Goal: Information Seeking & Learning: Learn about a topic

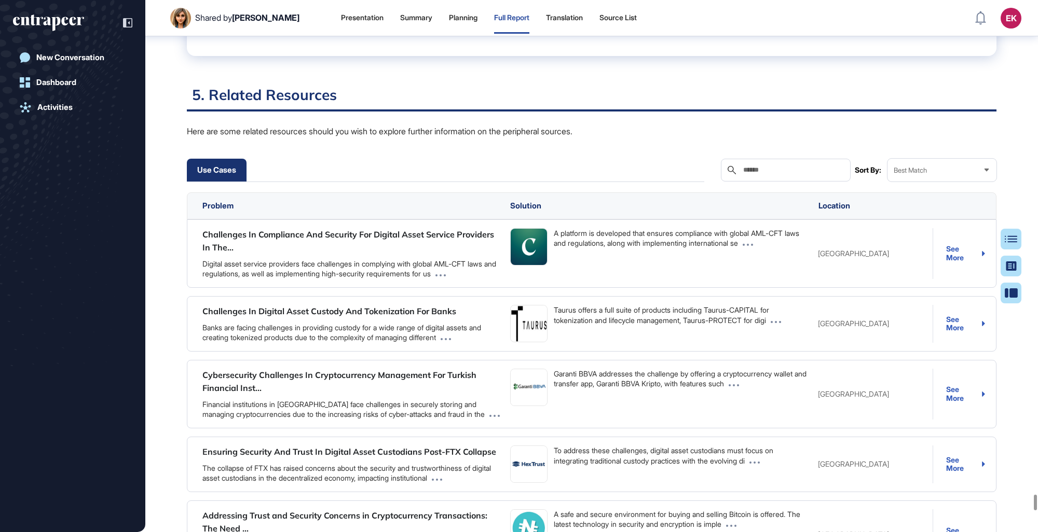
scroll to position [30641, 0]
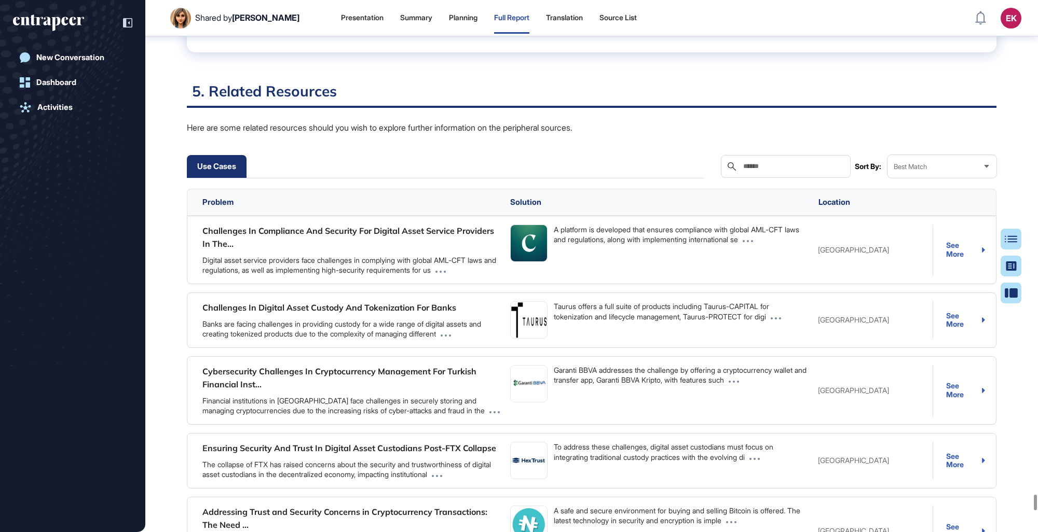
drag, startPoint x: 185, startPoint y: 309, endPoint x: 289, endPoint y: 347, distance: 111.0
drag, startPoint x: 289, startPoint y: 347, endPoint x: 361, endPoint y: 325, distance: 75.3
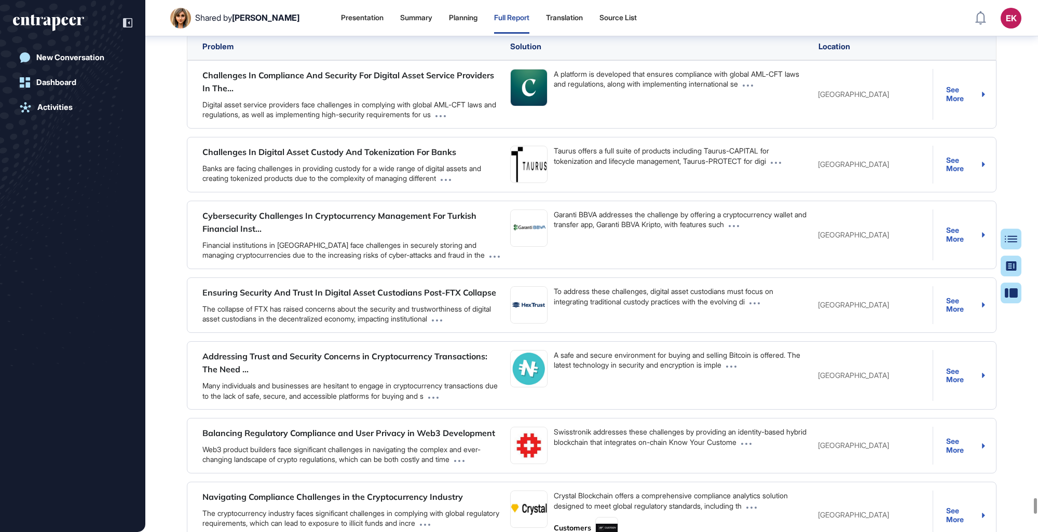
scroll to position [30952, 0]
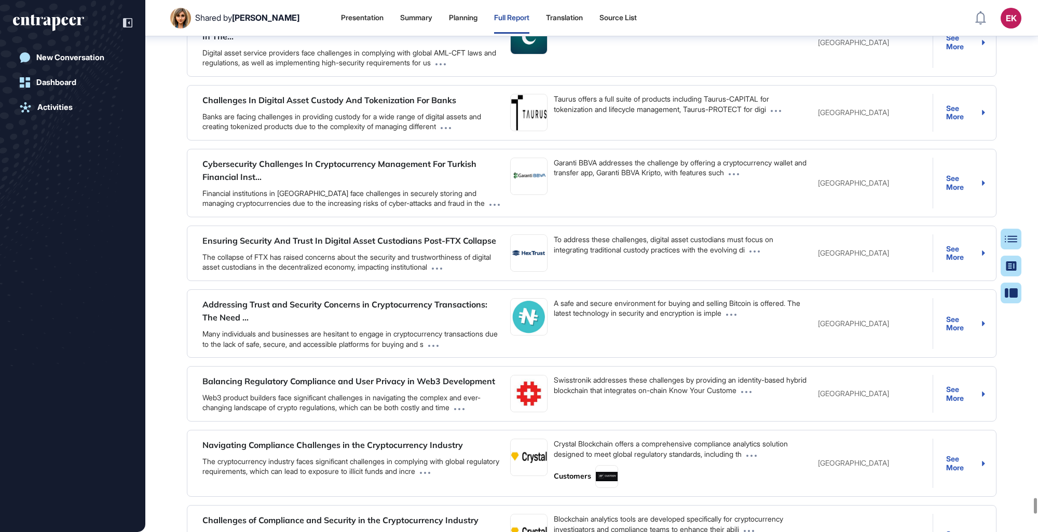
drag, startPoint x: 273, startPoint y: 267, endPoint x: 614, endPoint y: 275, distance: 341.0
drag, startPoint x: 247, startPoint y: 279, endPoint x: 623, endPoint y: 282, distance: 375.7
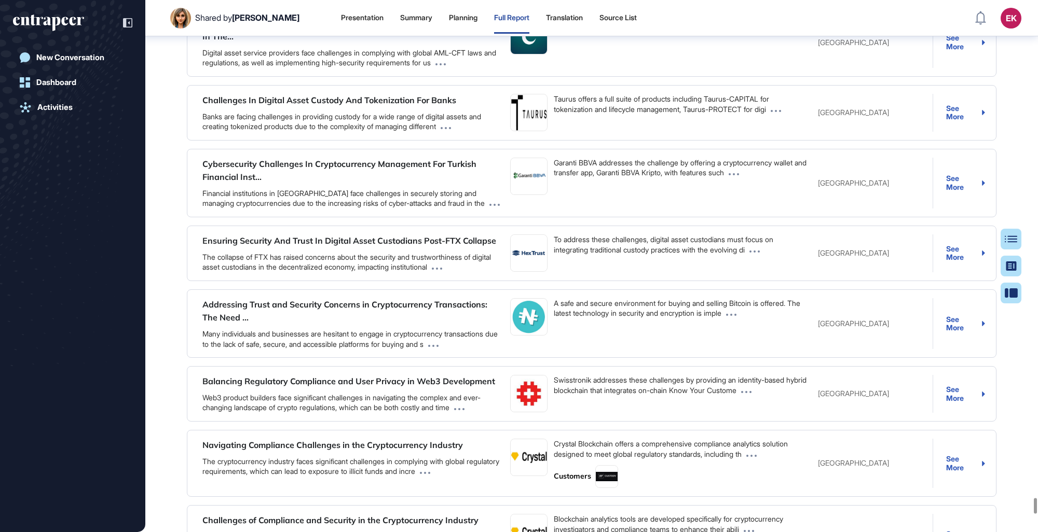
drag, startPoint x: 245, startPoint y: 291, endPoint x: 403, endPoint y: 315, distance: 159.6
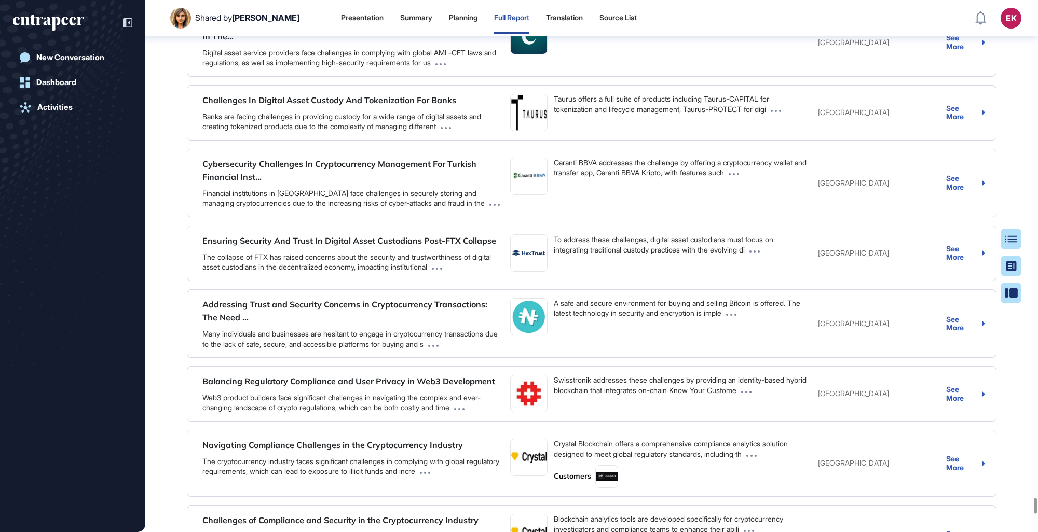
drag, startPoint x: 408, startPoint y: 312, endPoint x: 587, endPoint y: 327, distance: 179.1
drag, startPoint x: 570, startPoint y: 333, endPoint x: 519, endPoint y: 344, distance: 51.4
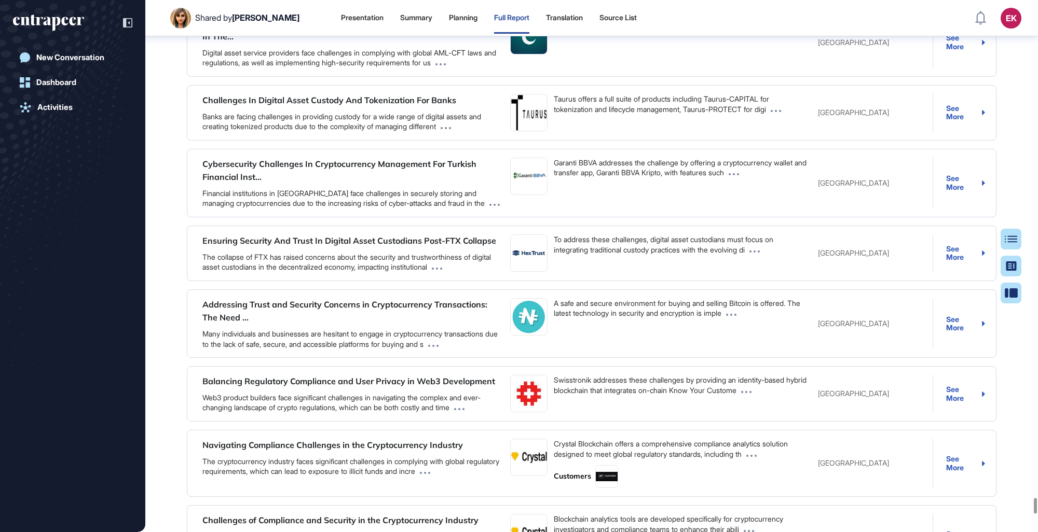
drag, startPoint x: 240, startPoint y: 358, endPoint x: 383, endPoint y: 384, distance: 146.1
drag, startPoint x: 384, startPoint y: 387, endPoint x: 435, endPoint y: 391, distance: 51.1
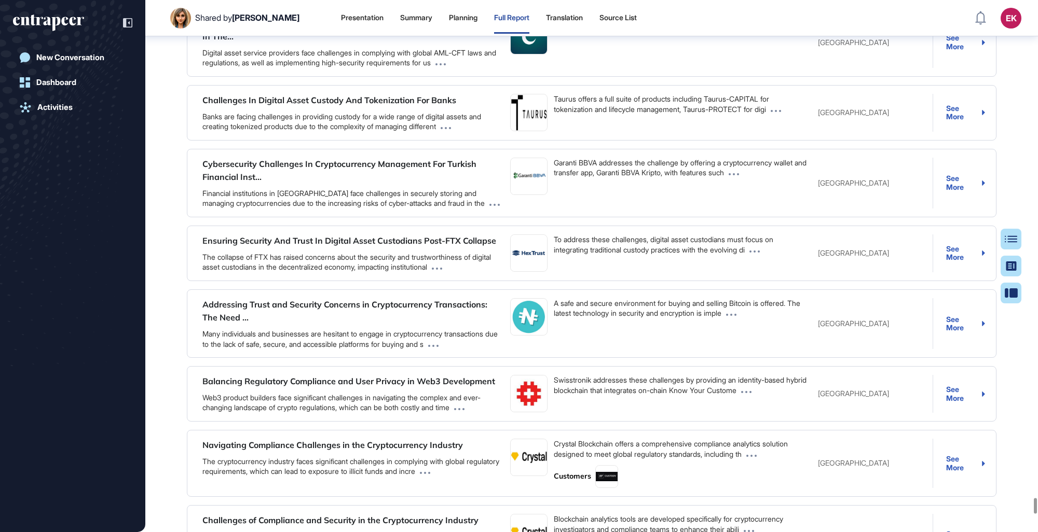
drag, startPoint x: 435, startPoint y: 391, endPoint x: 383, endPoint y: 388, distance: 51.5
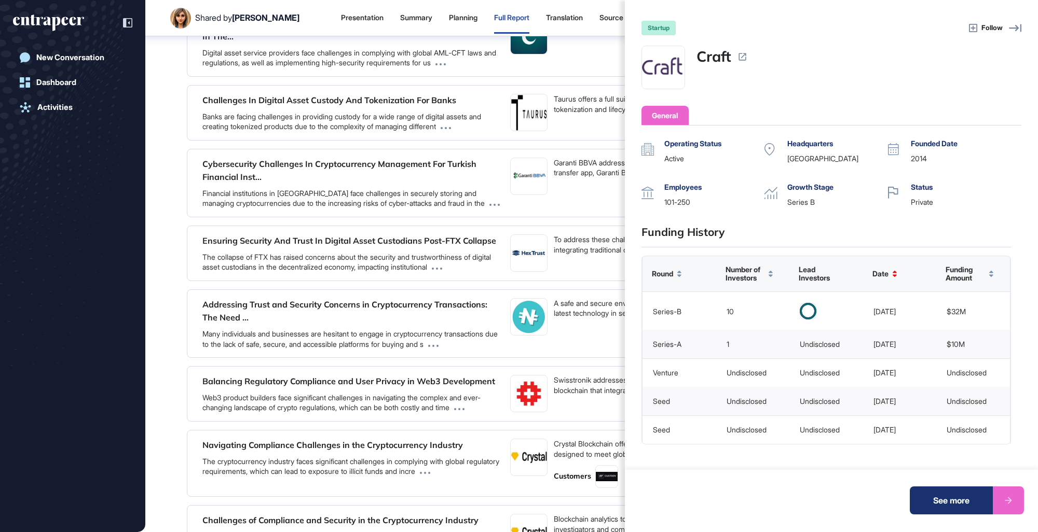
scroll to position [3, 0]
click at [356, 233] on div "startup Follow Craft General Operating Status active Headquarters United States…" at bounding box center [519, 266] width 1038 height 532
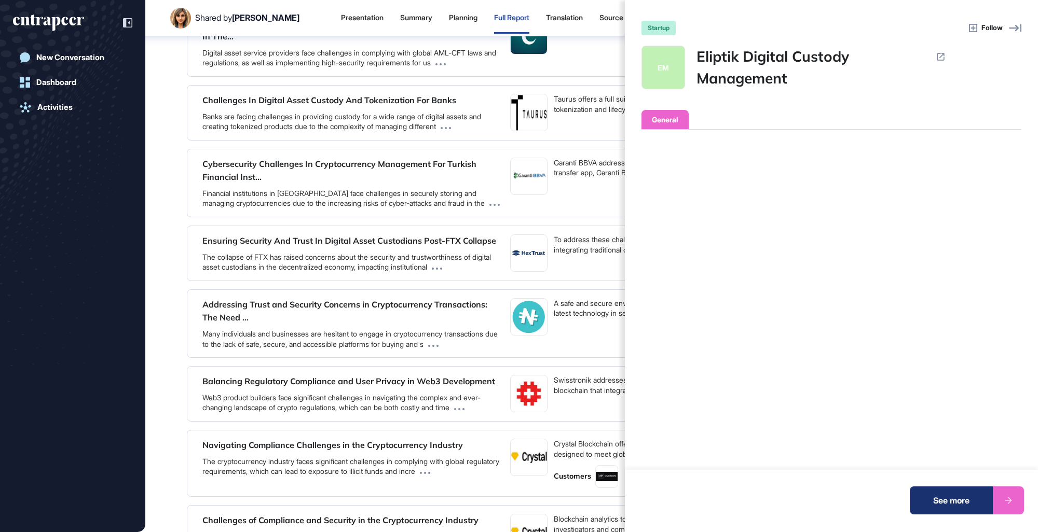
click at [639, 308] on div "See more" at bounding box center [951, 501] width 83 height 28
click at [320, 236] on div "startup Follow EM Eliptik Digital Custody Management General Operating Status H…" at bounding box center [519, 266] width 1038 height 532
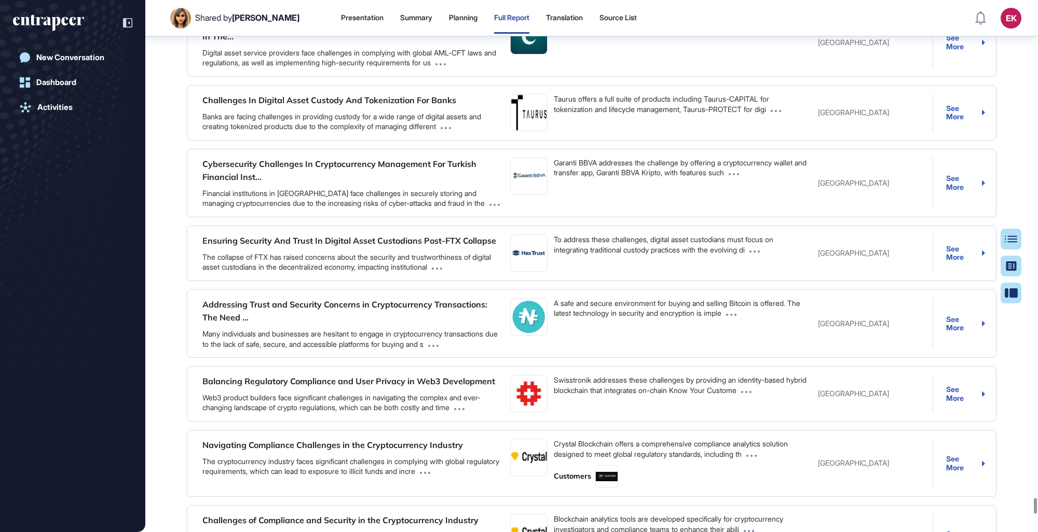
scroll to position [208, 0]
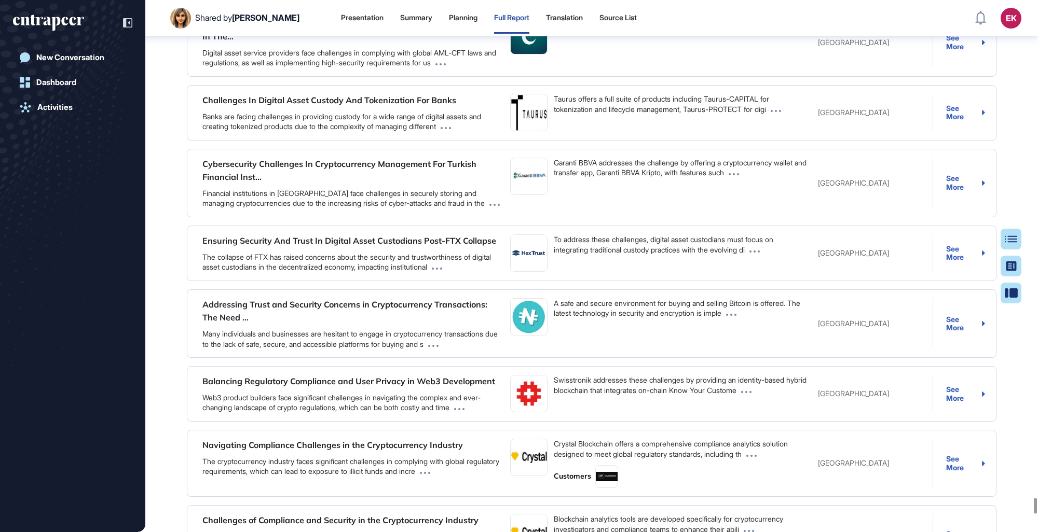
drag, startPoint x: 417, startPoint y: 254, endPoint x: 409, endPoint y: 308, distance: 55.1
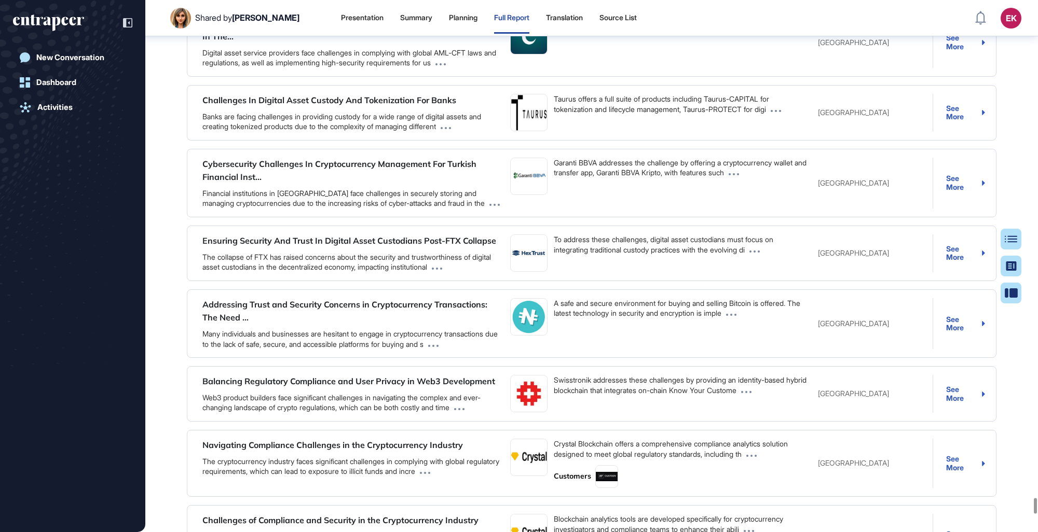
drag, startPoint x: 409, startPoint y: 308, endPoint x: 340, endPoint y: 263, distance: 82.8
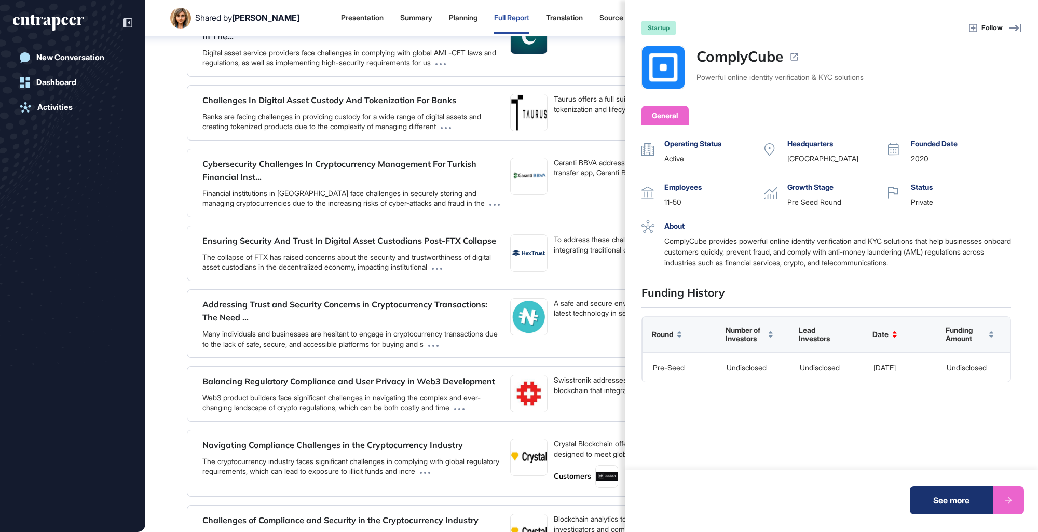
click at [466, 305] on div "startup Follow ComplyCube Powerful online identity verification & KYC solutions…" at bounding box center [519, 266] width 1038 height 532
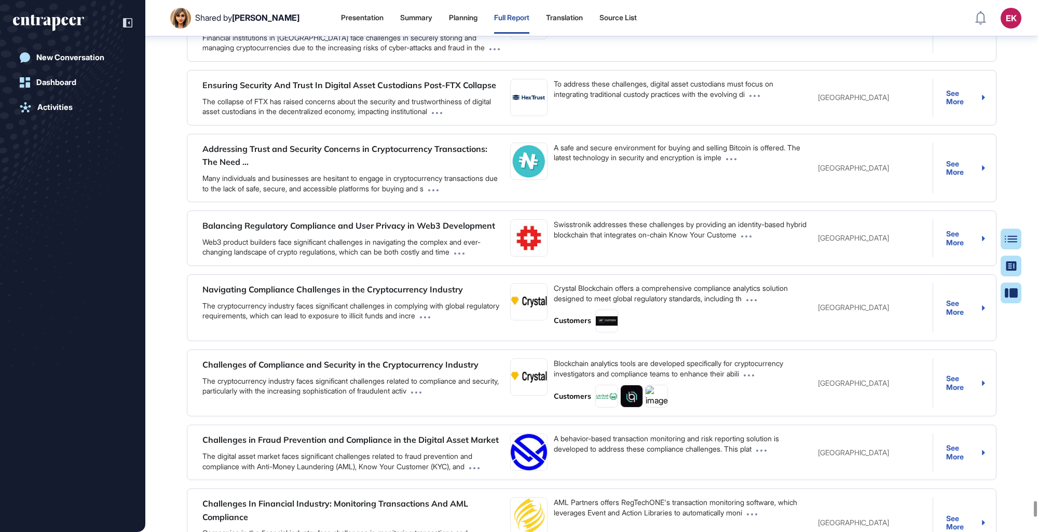
scroll to position [31108, 0]
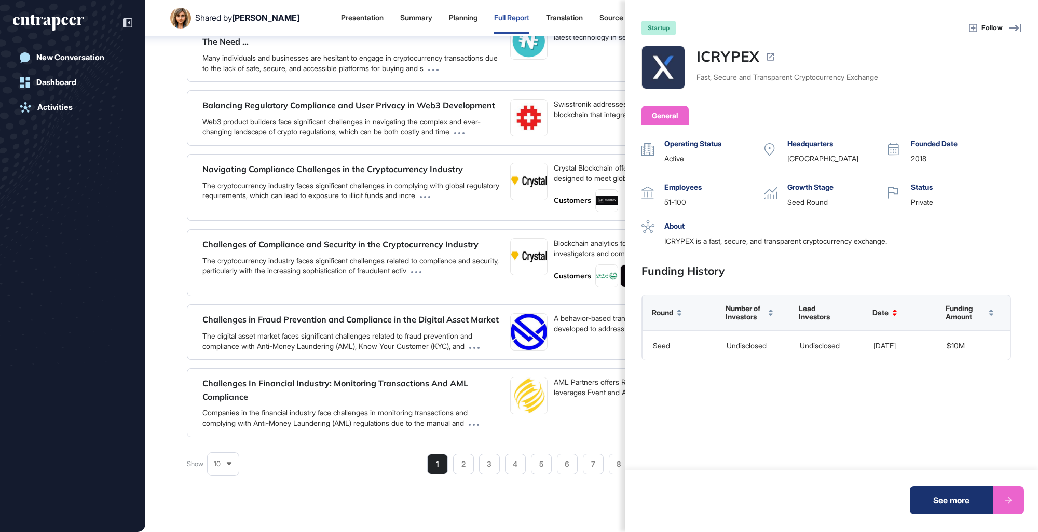
click at [639, 75] on div "Fast, Secure and Transparent Cryptocurrency Exchange" at bounding box center [787, 77] width 182 height 11
click at [553, 182] on div "startup Follow ICRYPEX Fast, Secure and Transparent Cryptocurrency Exchange Gen…" at bounding box center [519, 266] width 1038 height 532
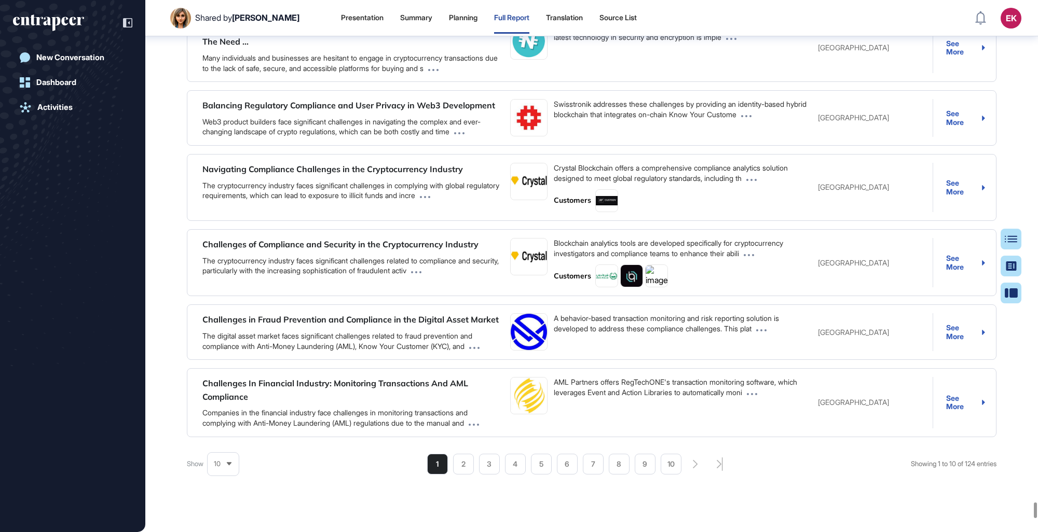
scroll to position [1406, 0]
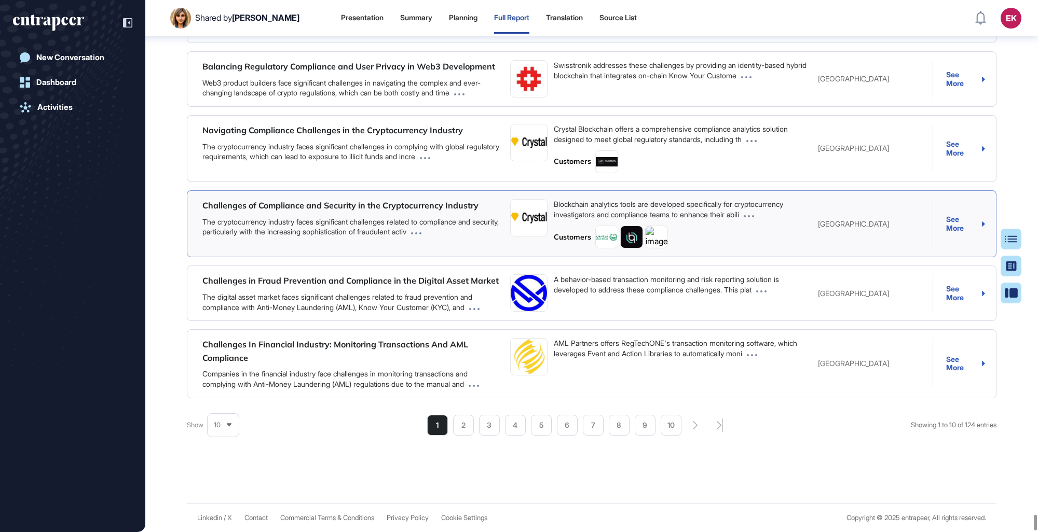
scroll to position [31851, 0]
click at [557, 308] on li "2" at bounding box center [567, 425] width 21 height 21
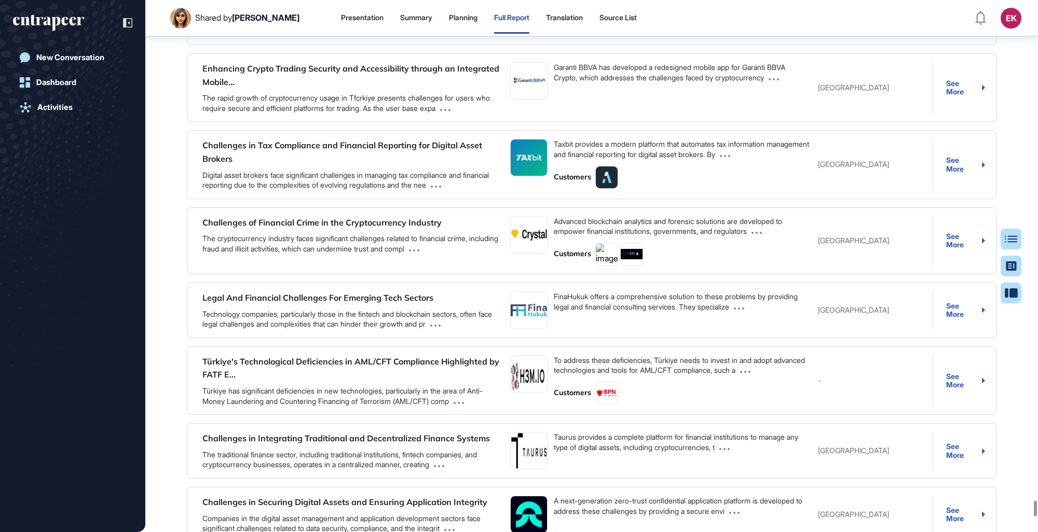
scroll to position [1453, 0]
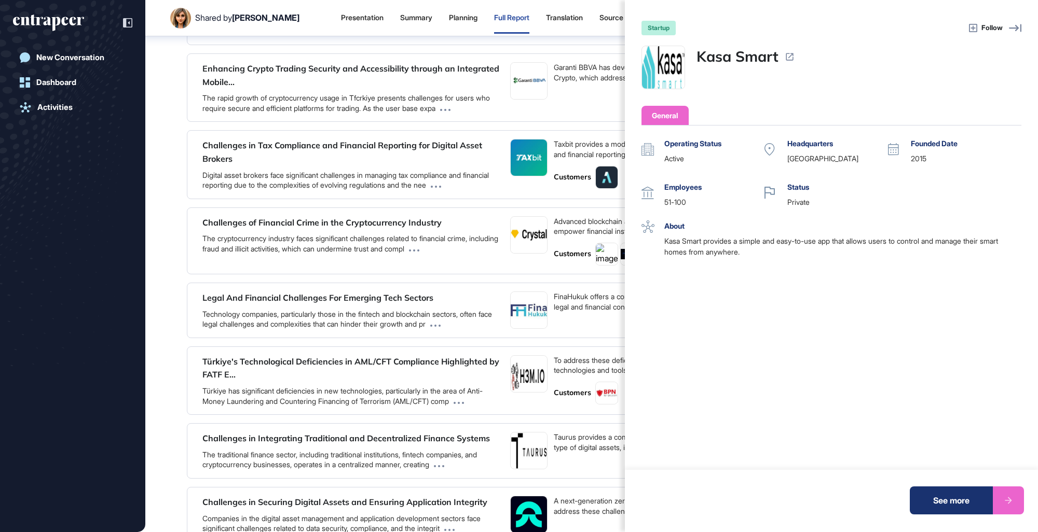
click at [639, 308] on div "See more" at bounding box center [951, 501] width 83 height 28
click at [440, 188] on div "startup Follow Kasa Smart General Operating Status active Headquarters United S…" at bounding box center [519, 266] width 1038 height 532
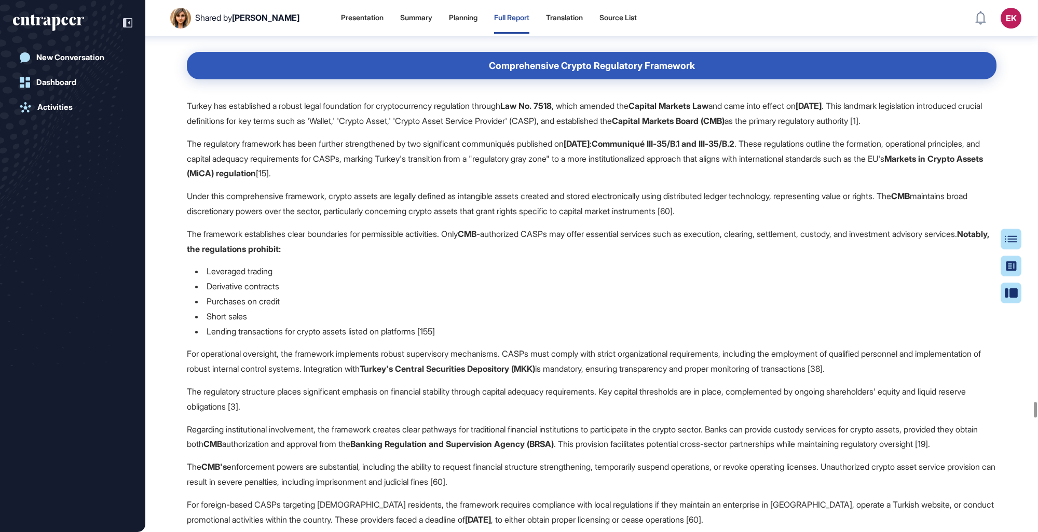
scroll to position [24489, 0]
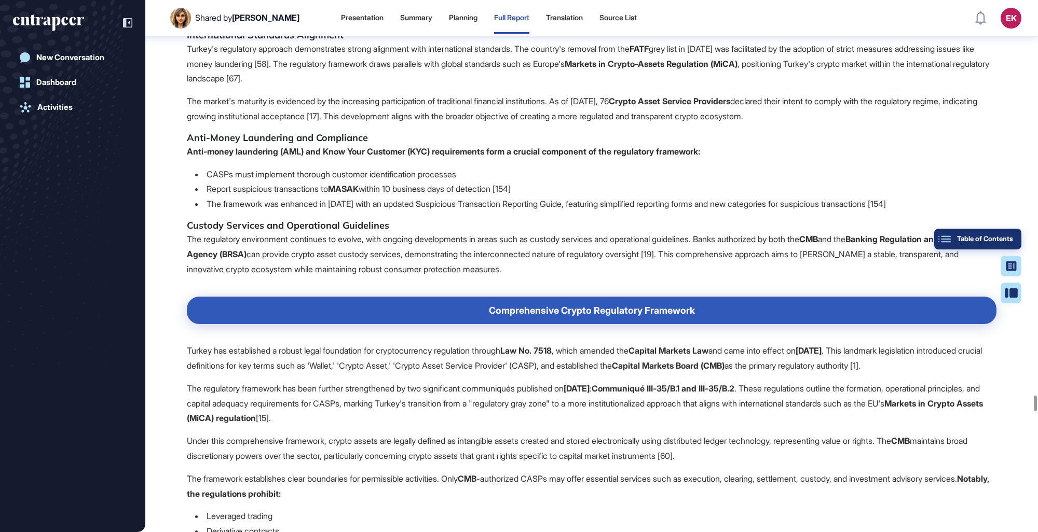
click at [639, 283] on button "Table of Contents" at bounding box center [1010, 293] width 21 height 21
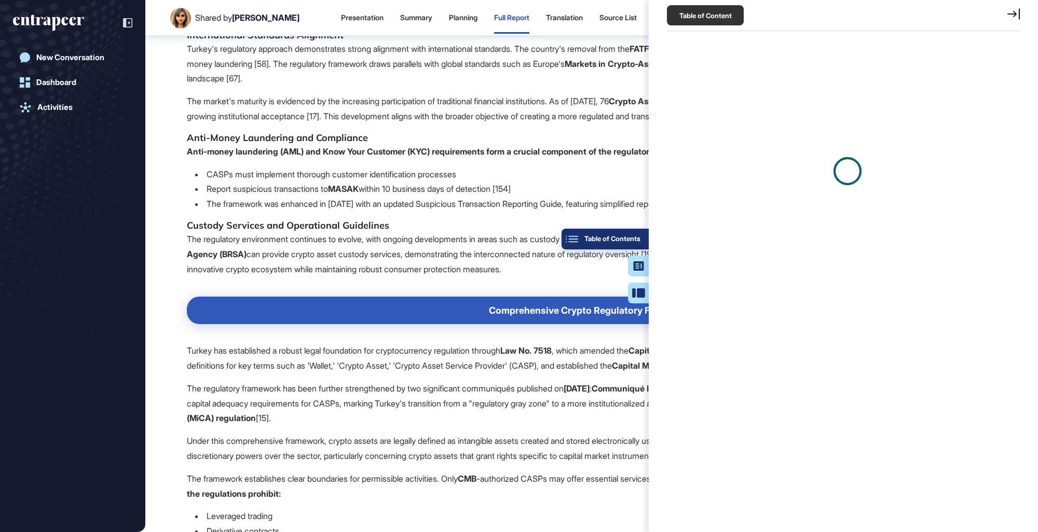
scroll to position [5, 0]
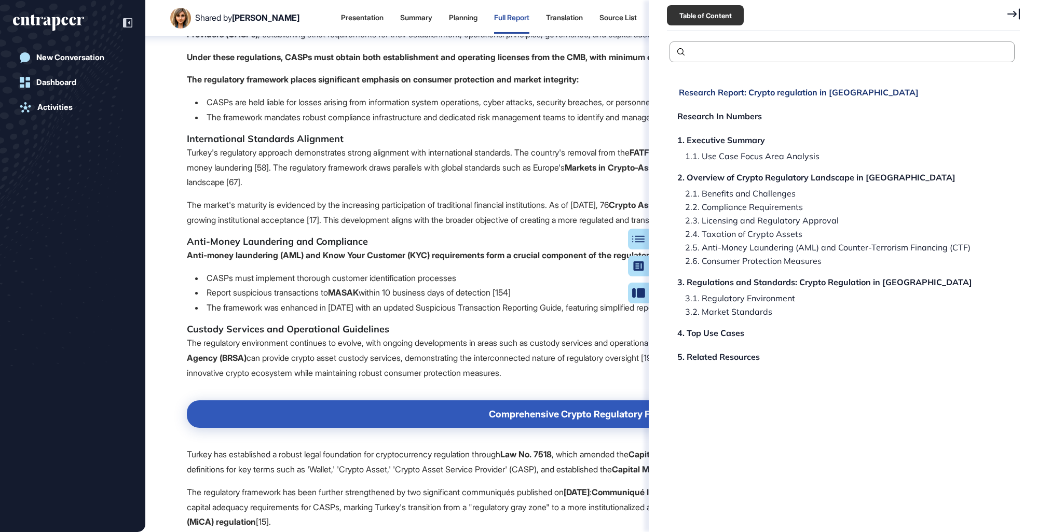
click at [639, 112] on div "Research Report: Crypto regulation in Turkey" at bounding box center [719, 116] width 85 height 8
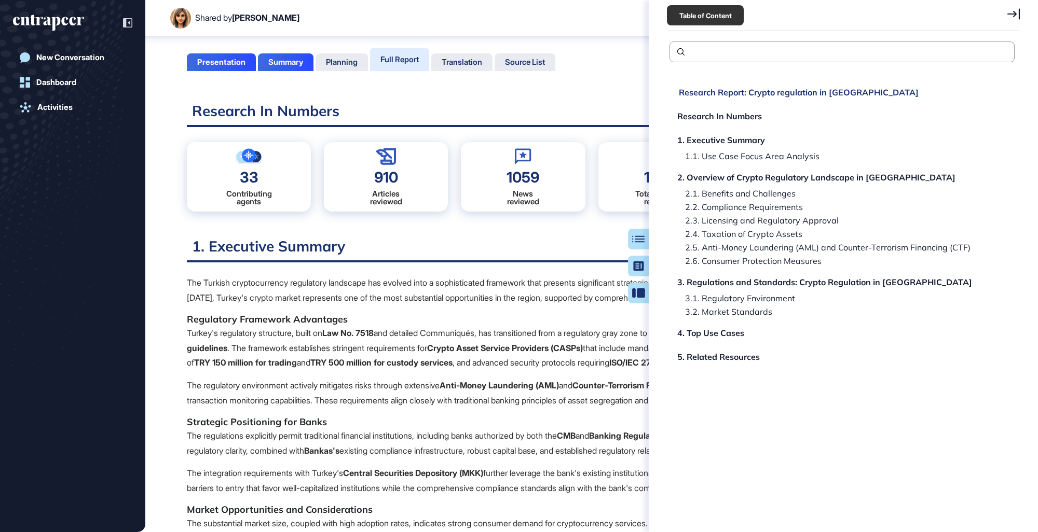
scroll to position [46, 0]
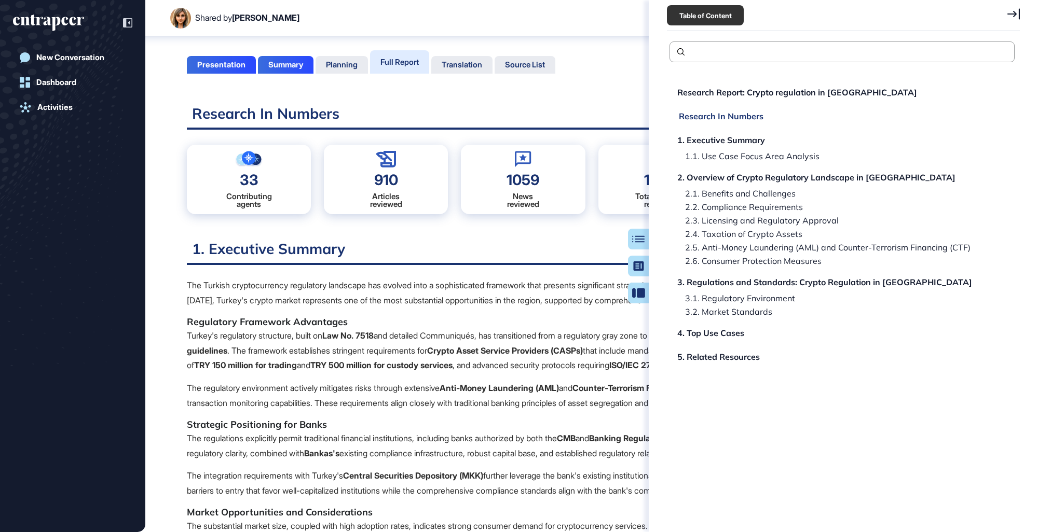
click at [639, 136] on div "Research In Numbers" at bounding box center [721, 140] width 88 height 8
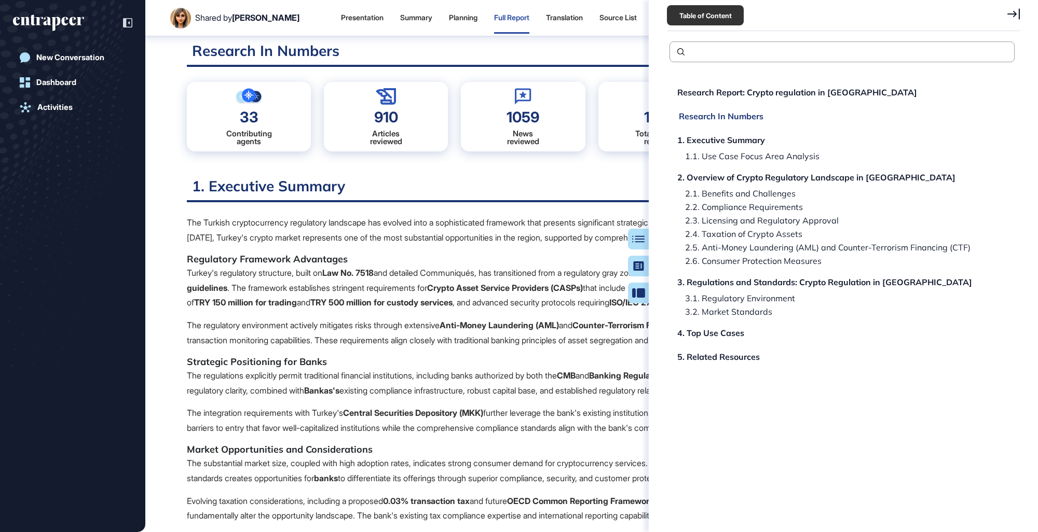
scroll to position [85, 0]
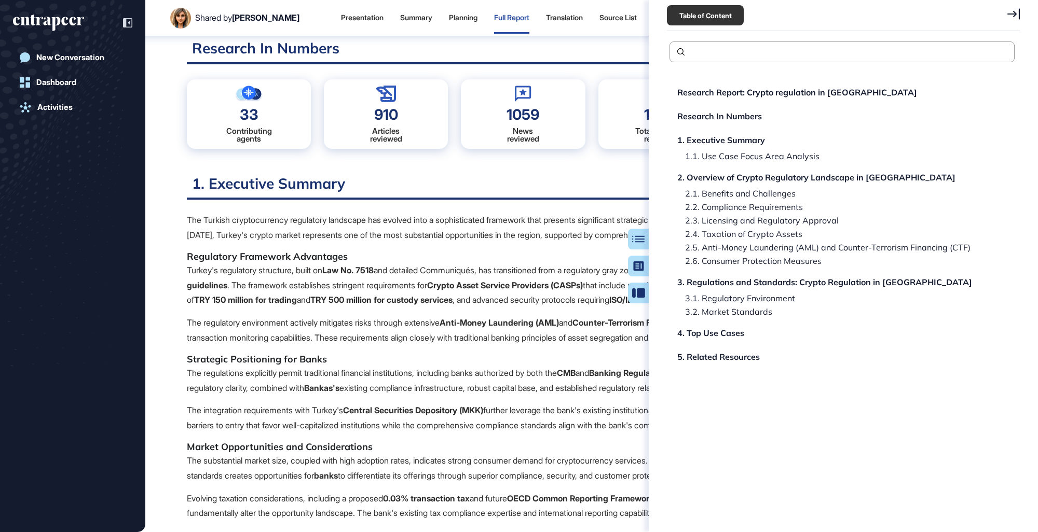
click at [639, 11] on icon at bounding box center [1013, 13] width 12 height 11
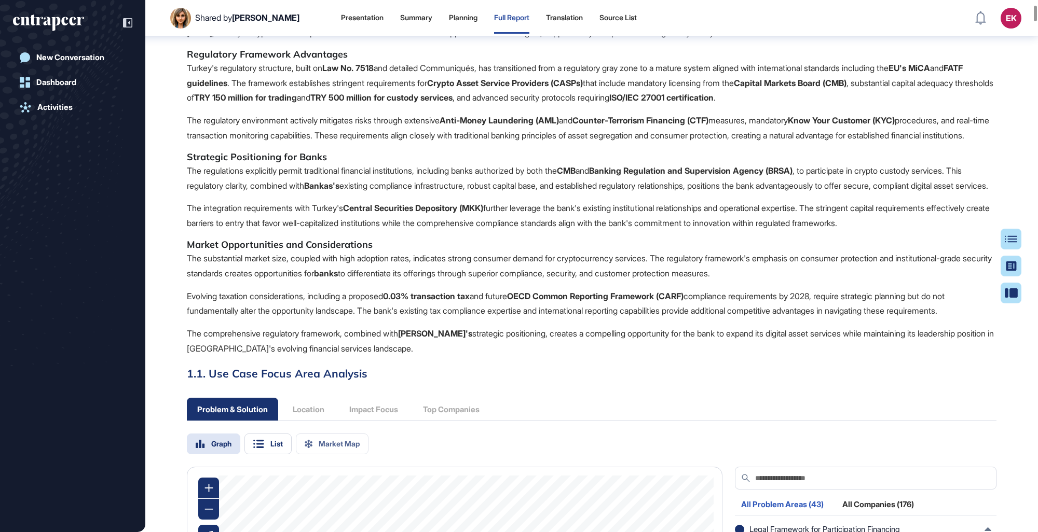
scroll to position [286, 0]
click at [303, 180] on div "The Turkish cryptocurrency regulatory landscape has evolved into a sophisticate…" at bounding box center [591, 184] width 809 height 346
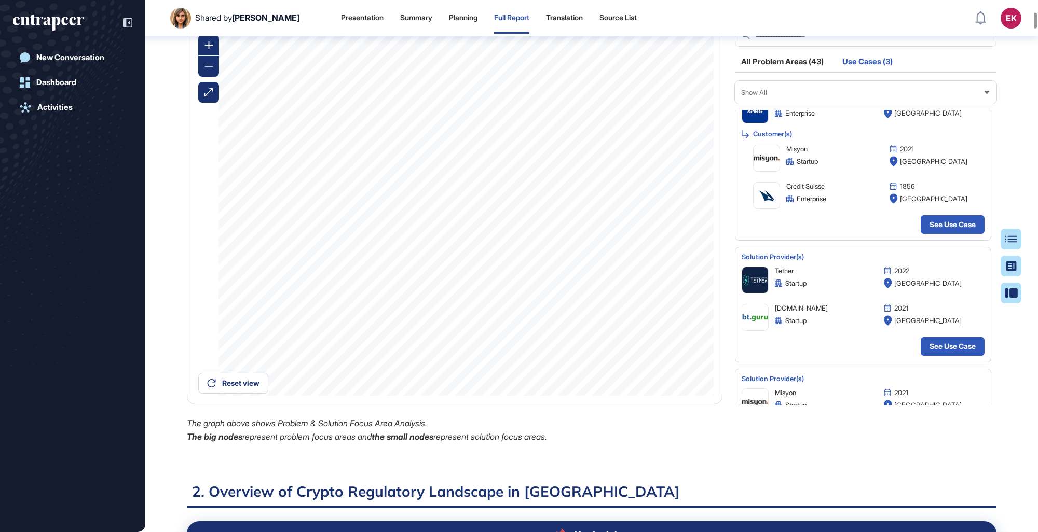
scroll to position [186, 0]
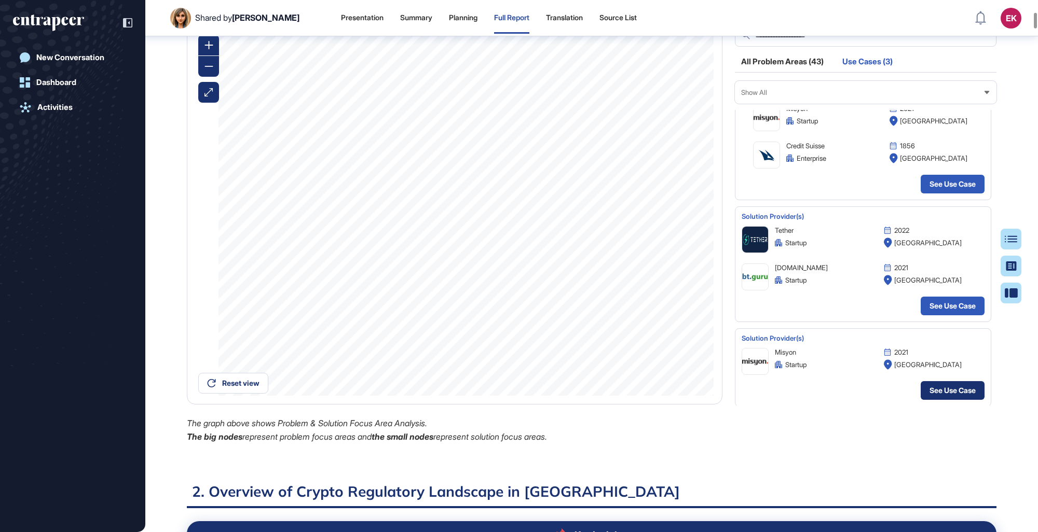
click at [639, 308] on link "See Use Case" at bounding box center [953, 390] width 64 height 19
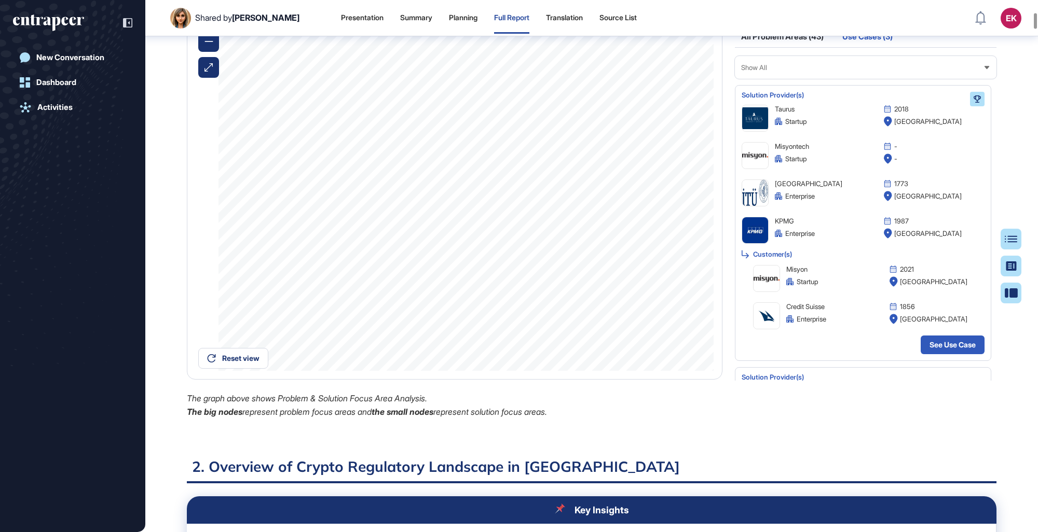
scroll to position [0, 0]
click at [639, 47] on div "All Problem Areas (43)" at bounding box center [782, 40] width 95 height 14
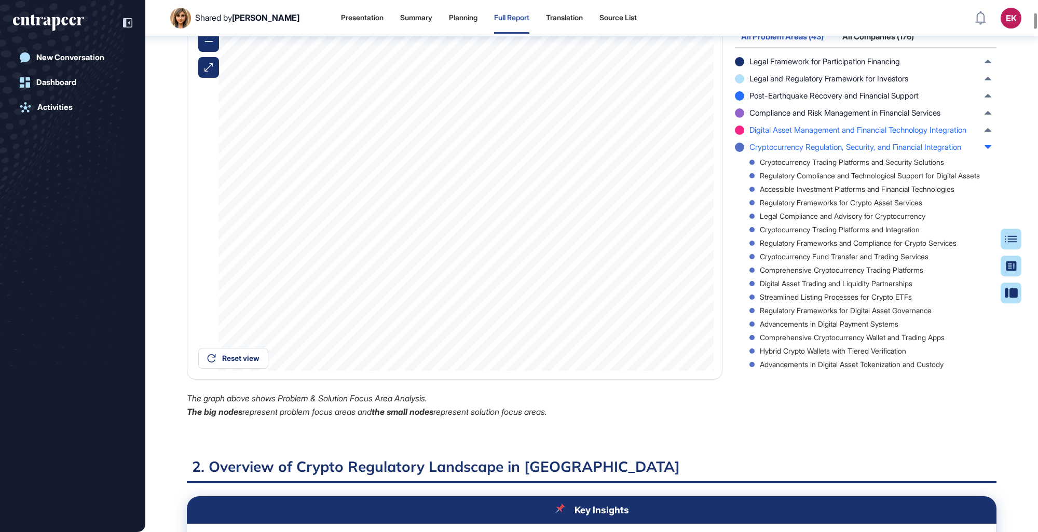
click at [639, 135] on span "Digital Asset Management and Financial Technology Integration" at bounding box center [857, 130] width 217 height 11
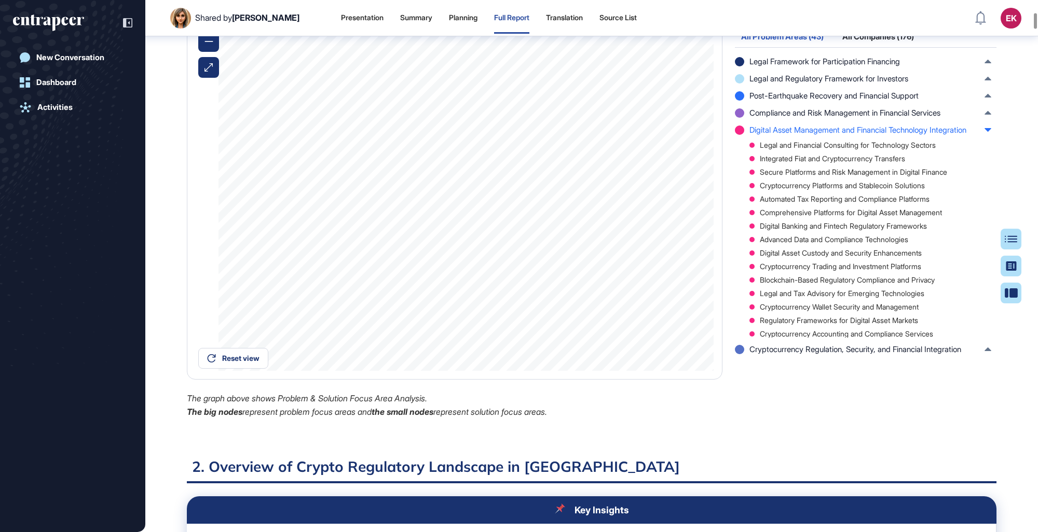
click at [639, 251] on div "Legal and Financial Consulting for Technology Sectors Integrated Fiat and Crypt…" at bounding box center [863, 240] width 256 height 196
click at [639, 84] on span "Legal and Regulatory Framework for Investors" at bounding box center [828, 78] width 159 height 11
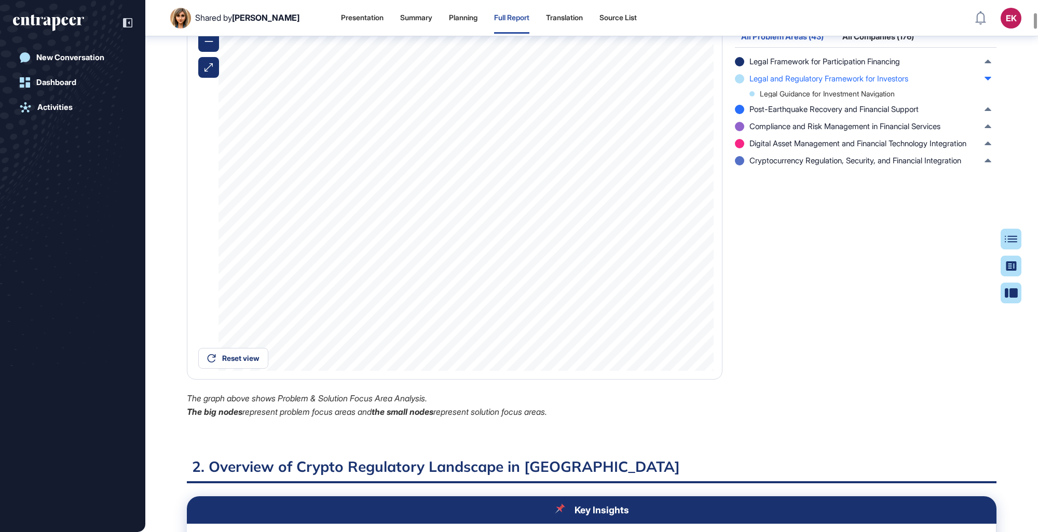
click at [639, 47] on div "All Companies (176)" at bounding box center [878, 40] width 84 height 14
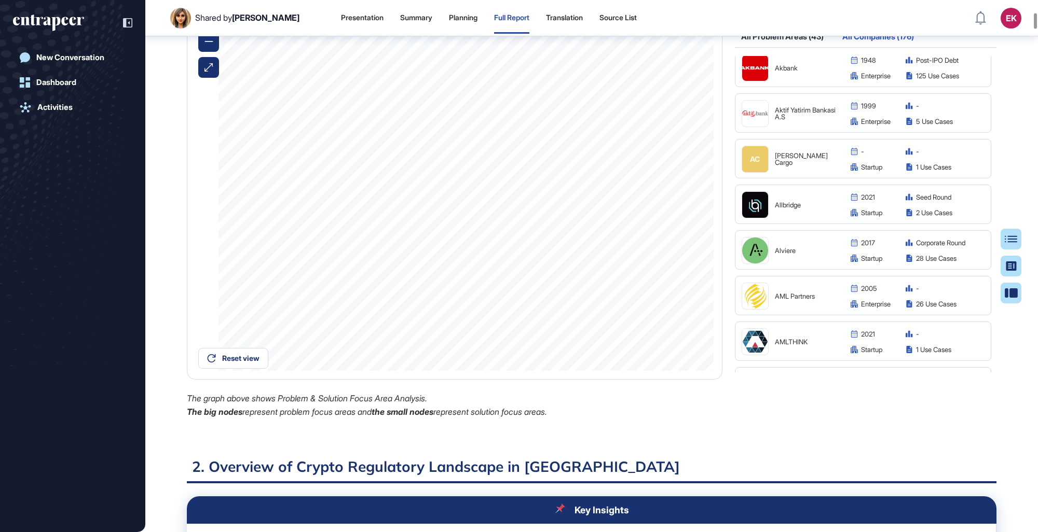
scroll to position [100, 0]
drag, startPoint x: 758, startPoint y: 261, endPoint x: 732, endPoint y: 237, distance: 35.6
click at [639, 237] on div "All Problem Areas (43) All Companies (176) Legal Framework for Participation Fi…" at bounding box center [866, 209] width 274 height 420
click at [639, 218] on img at bounding box center [755, 205] width 26 height 26
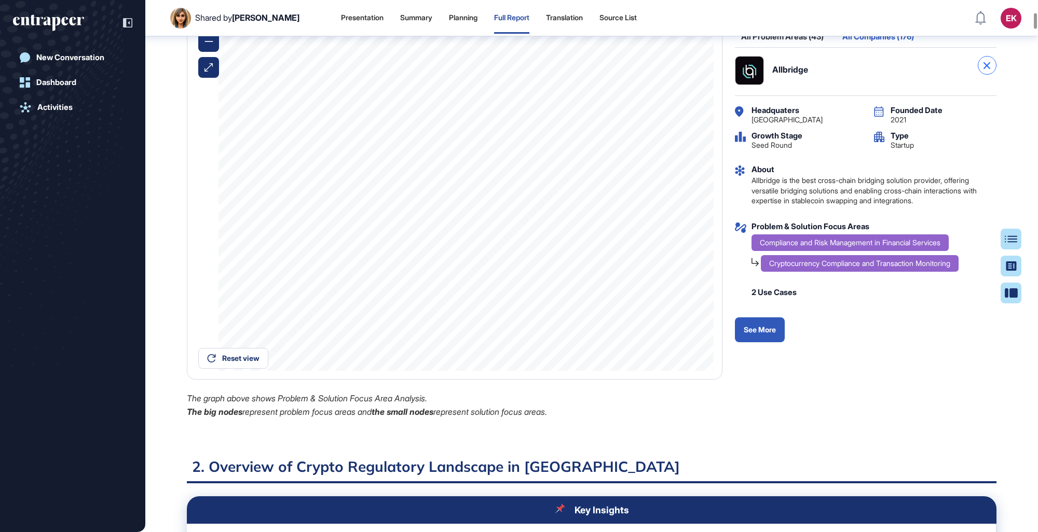
click at [639, 75] on div at bounding box center [987, 65] width 19 height 19
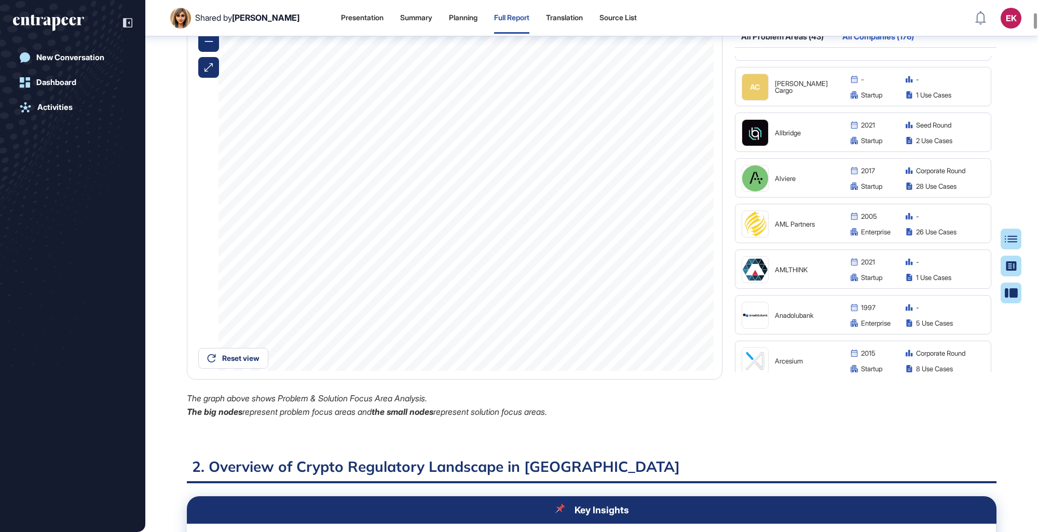
scroll to position [172, 0]
click at [639, 182] on div "Alviere" at bounding box center [807, 178] width 65 height 7
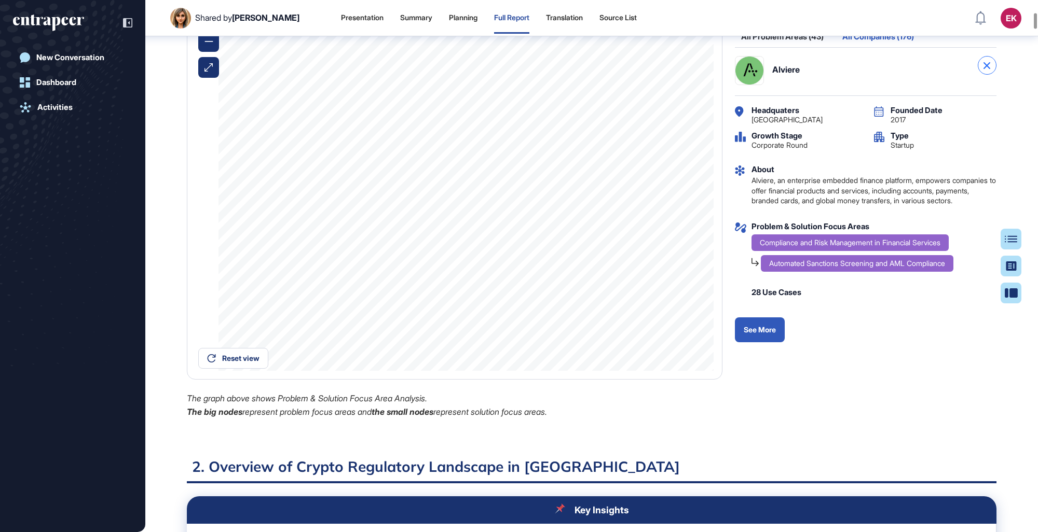
click at [639, 75] on div at bounding box center [987, 65] width 19 height 19
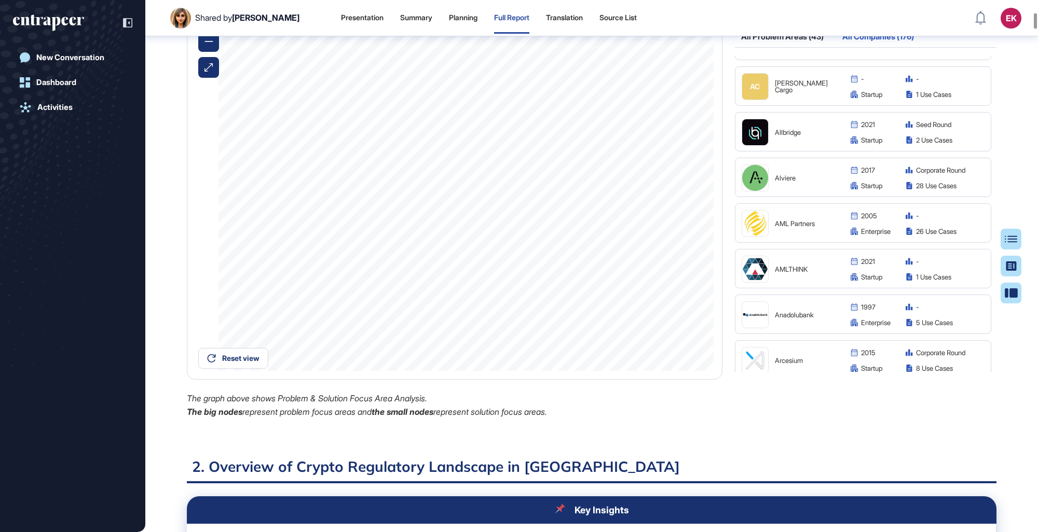
scroll to position [224, 0]
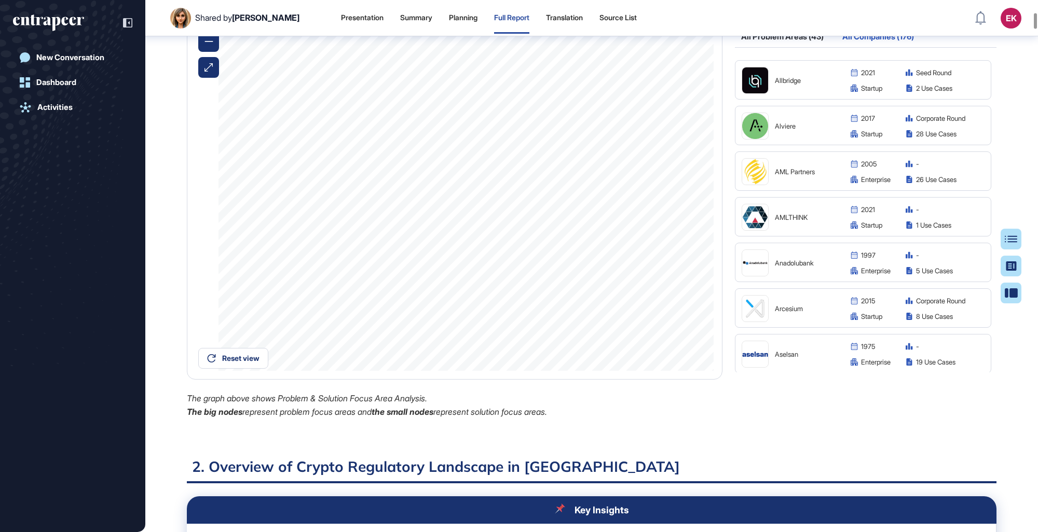
click at [639, 221] on div "AMLTHINK" at bounding box center [807, 217] width 65 height 7
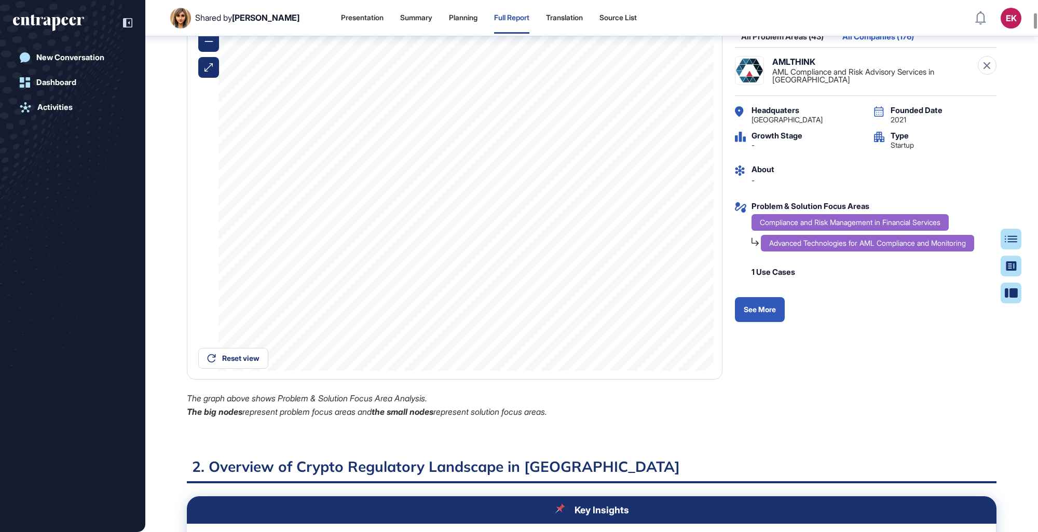
drag, startPoint x: 748, startPoint y: 131, endPoint x: 790, endPoint y: 366, distance: 239.2
click at [639, 308] on div "Headquaters Turkey Founded Date 2021 Growth Stage - Type startup About - Proble…" at bounding box center [866, 214] width 262 height 216
click at [639, 308] on link "See More" at bounding box center [760, 309] width 50 height 25
click at [639, 69] on icon at bounding box center [986, 65] width 7 height 7
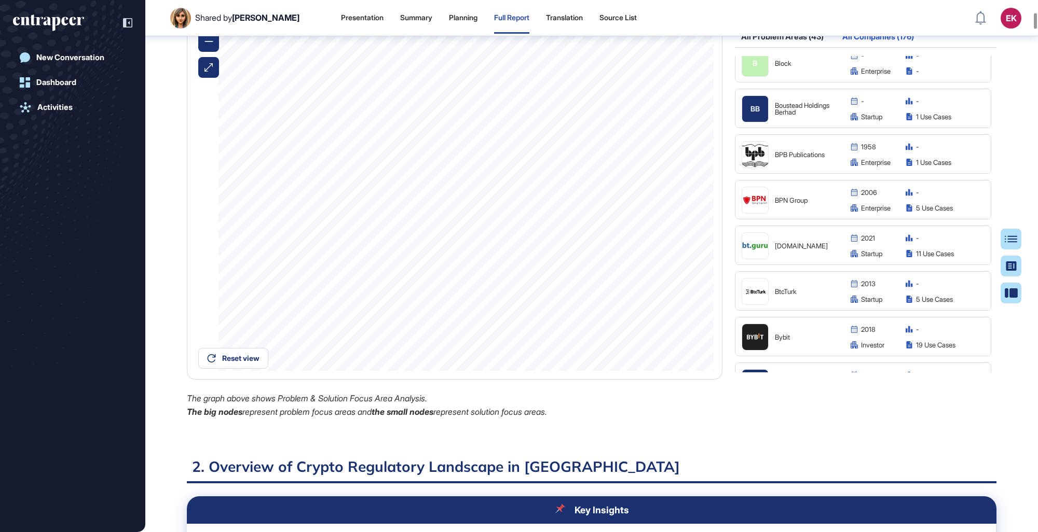
scroll to position [1108, 0]
click at [639, 260] on div "BT.GURU" at bounding box center [790, 246] width 99 height 27
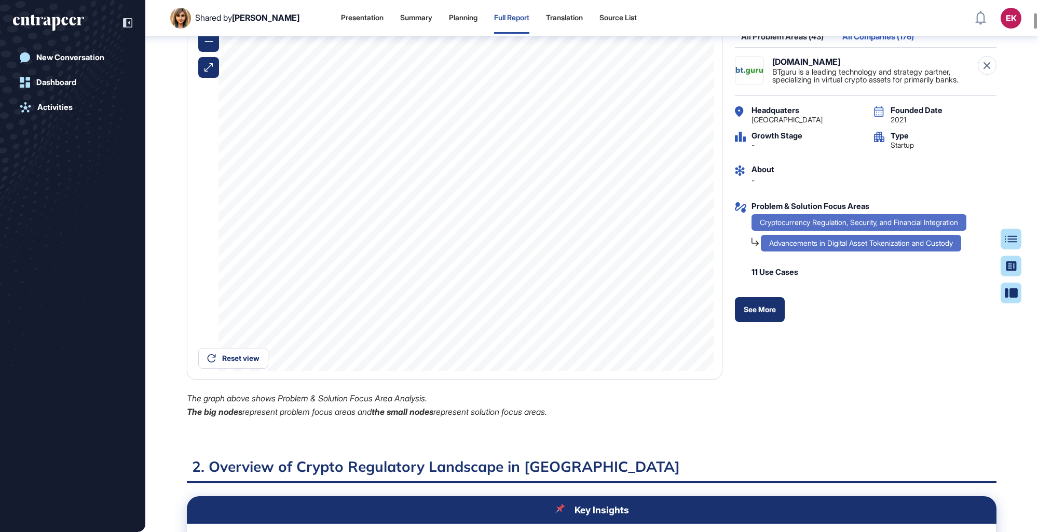
click at [639, 308] on link "See More" at bounding box center [760, 309] width 50 height 25
click at [639, 75] on div at bounding box center [987, 65] width 19 height 19
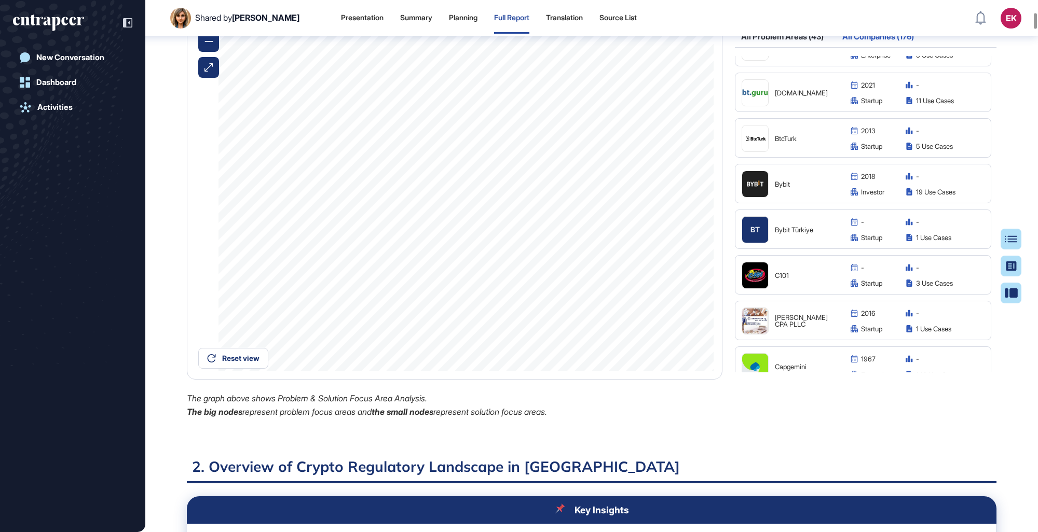
scroll to position [1316, 0]
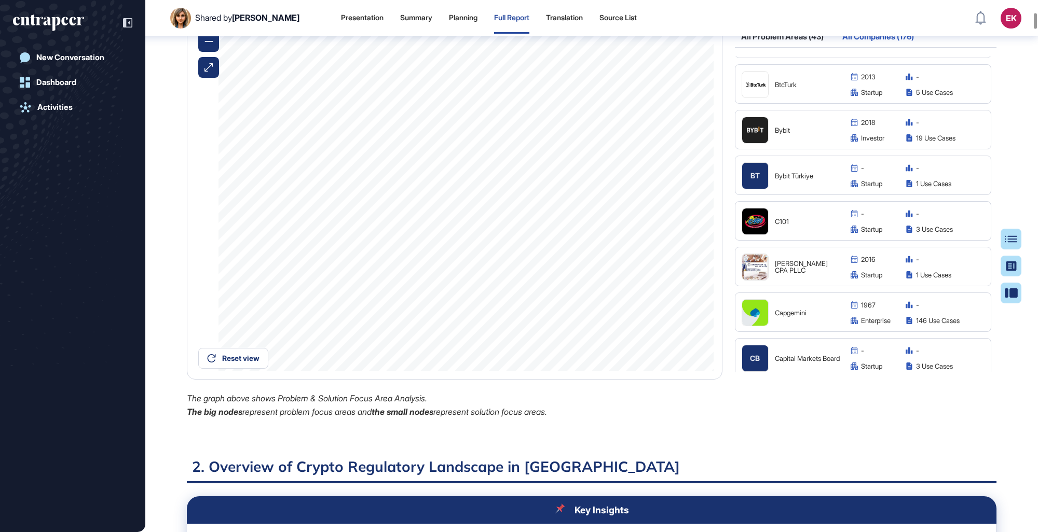
click at [639, 144] on div "Bybit" at bounding box center [790, 130] width 99 height 27
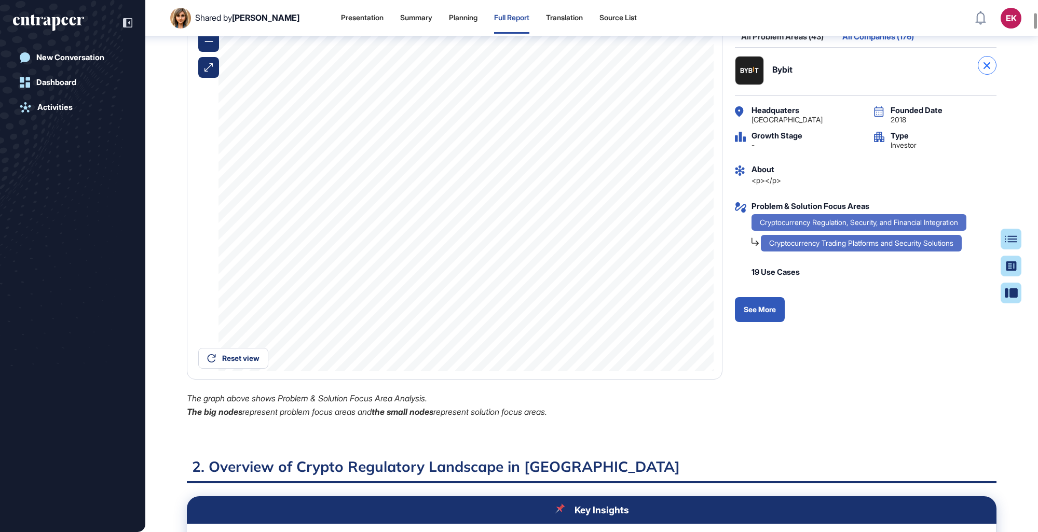
click at [639, 69] on icon at bounding box center [986, 65] width 7 height 7
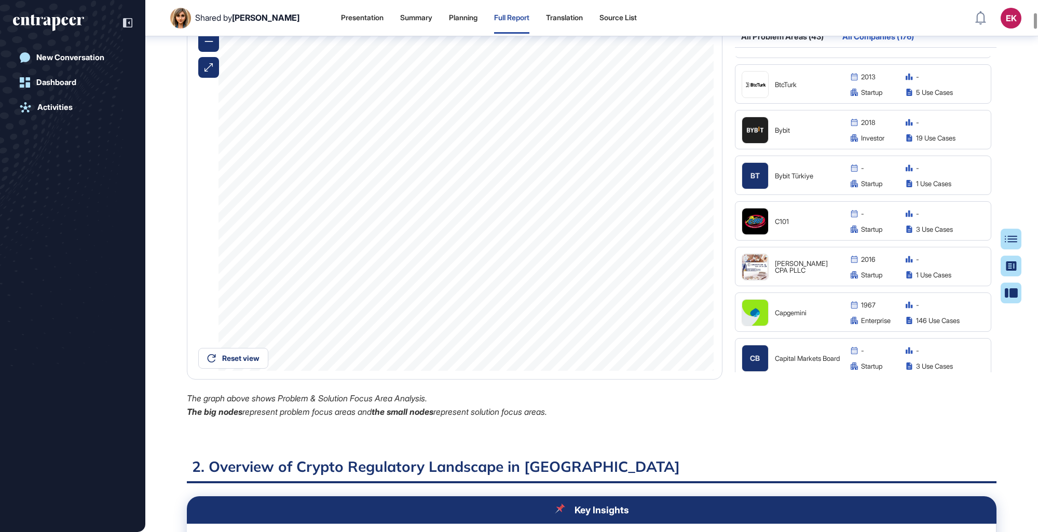
click at [639, 235] on img at bounding box center [755, 222] width 26 height 26
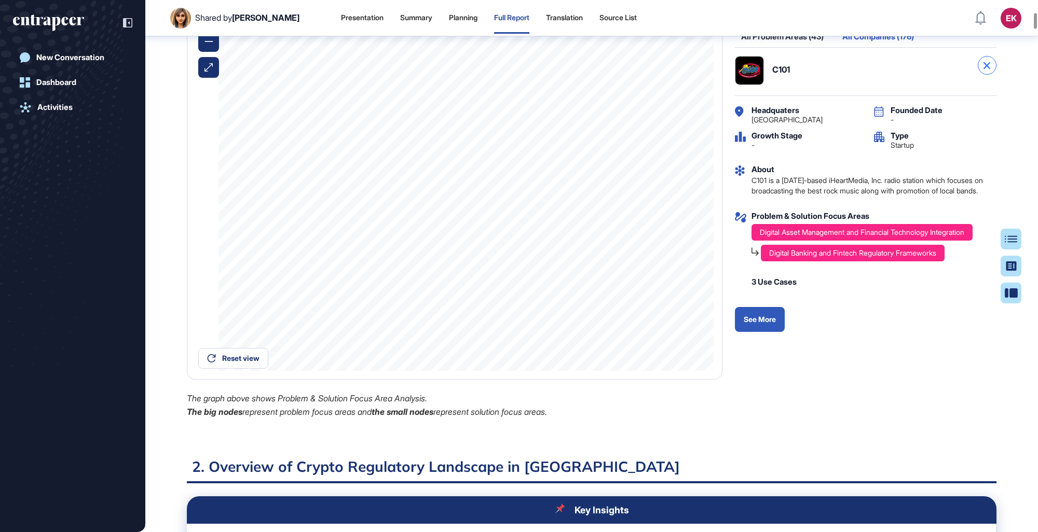
click at [639, 69] on icon at bounding box center [986, 65] width 7 height 7
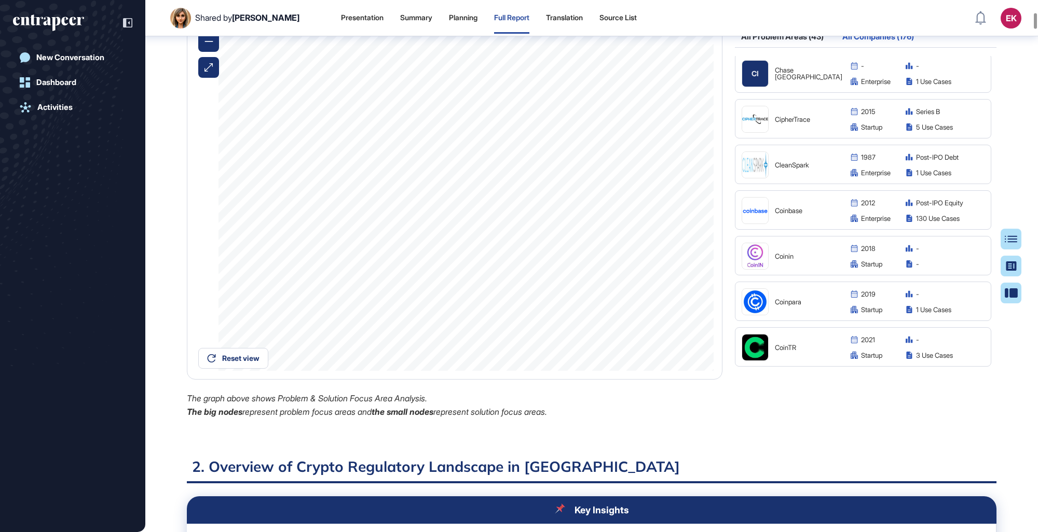
scroll to position [1855, 0]
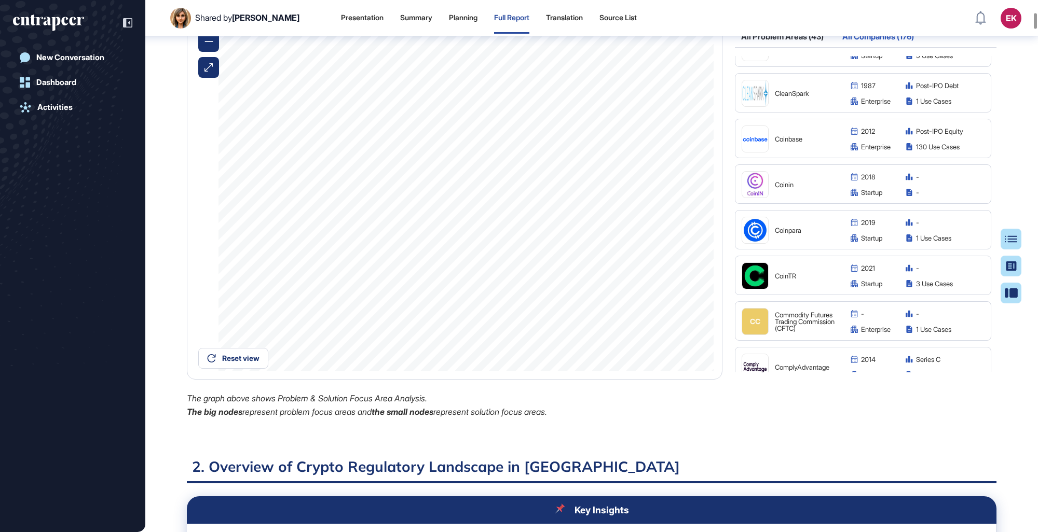
click at [639, 280] on div "CoinTR" at bounding box center [807, 276] width 65 height 7
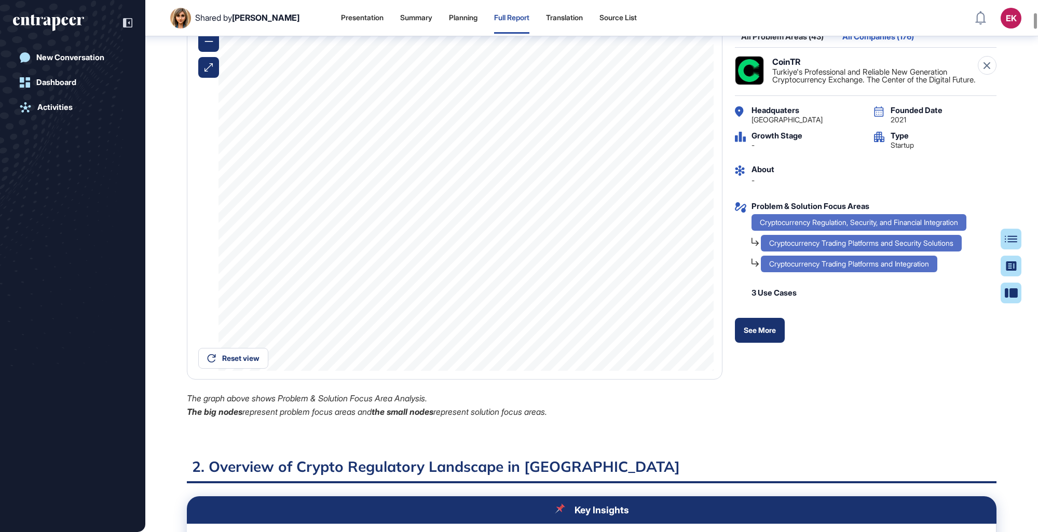
click at [639, 308] on link "See More" at bounding box center [760, 330] width 50 height 25
click at [639, 69] on icon at bounding box center [986, 65] width 7 height 7
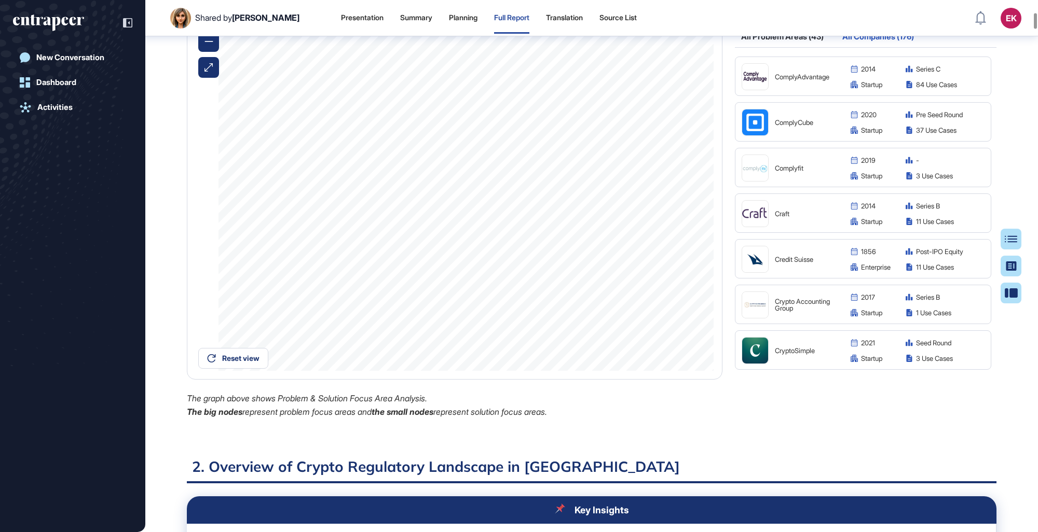
scroll to position [2146, 0]
click at [639, 135] on div "ComplyCube" at bounding box center [790, 121] width 99 height 27
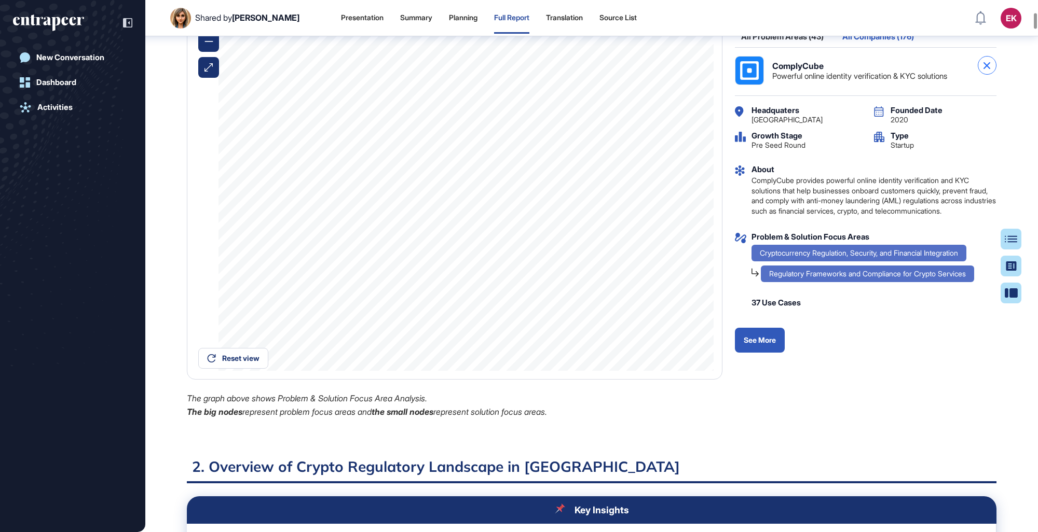
click at [639, 75] on div at bounding box center [987, 65] width 19 height 19
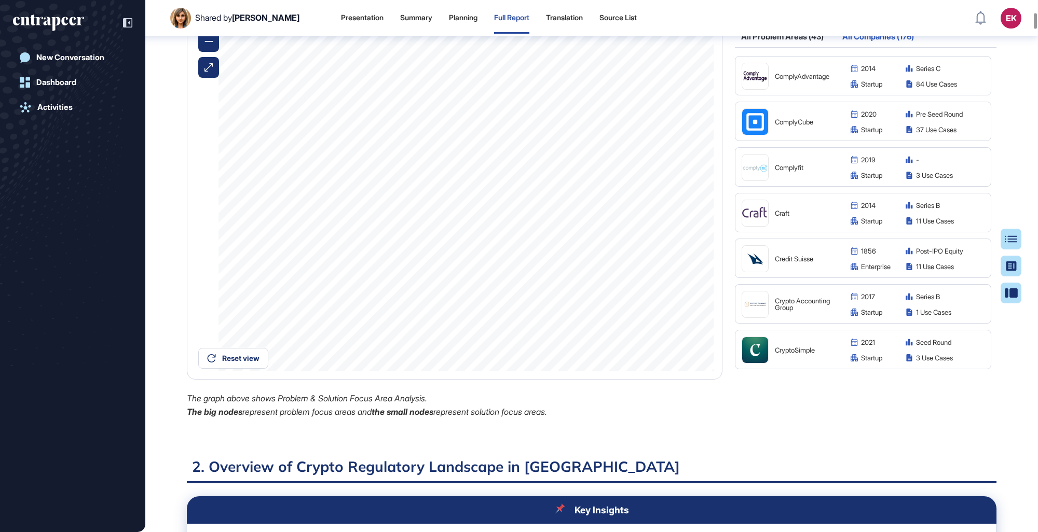
click at [639, 181] on div "Complyfit" at bounding box center [790, 167] width 99 height 27
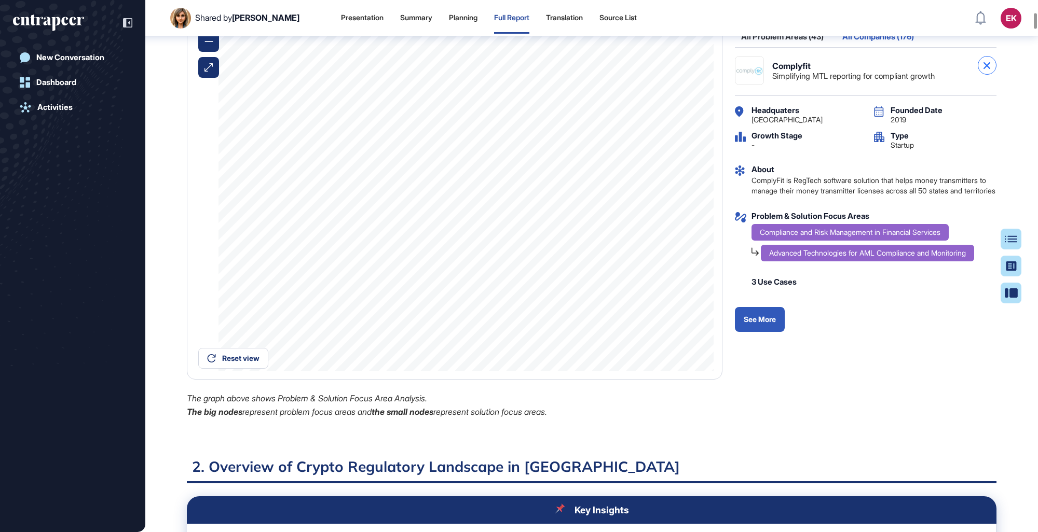
click at [639, 75] on div at bounding box center [987, 65] width 19 height 19
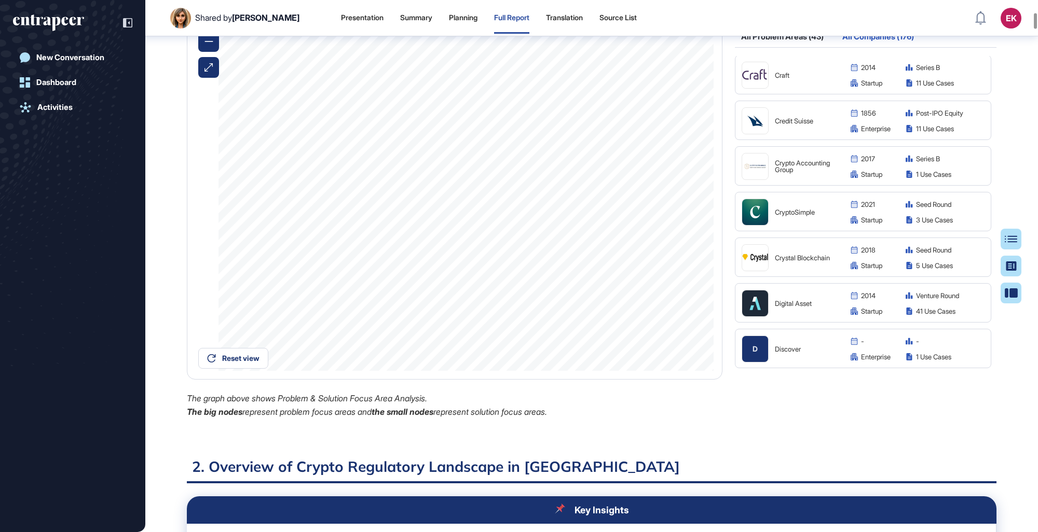
scroll to position [2285, 0]
click at [639, 225] on div "CryptoSimple" at bounding box center [790, 211] width 99 height 27
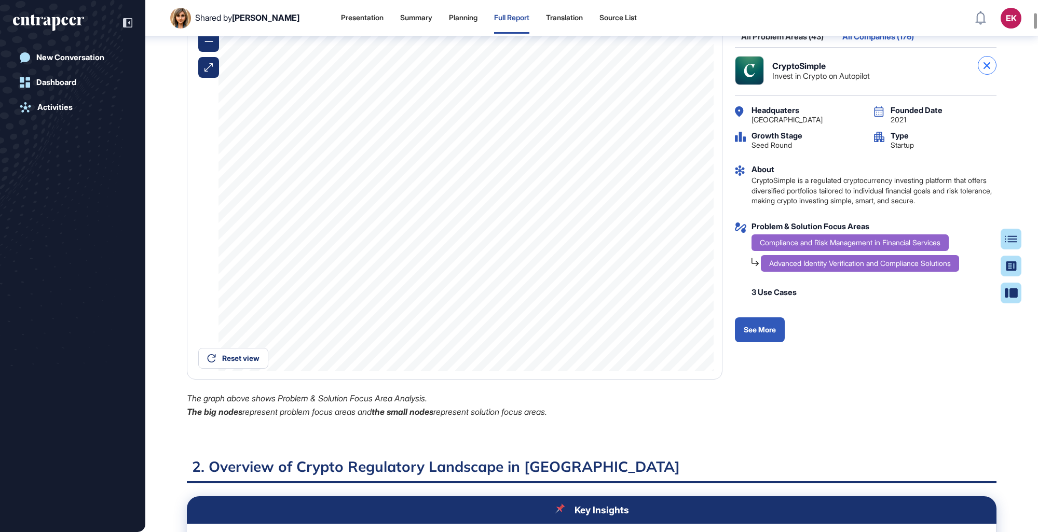
click at [639, 75] on div at bounding box center [987, 65] width 19 height 19
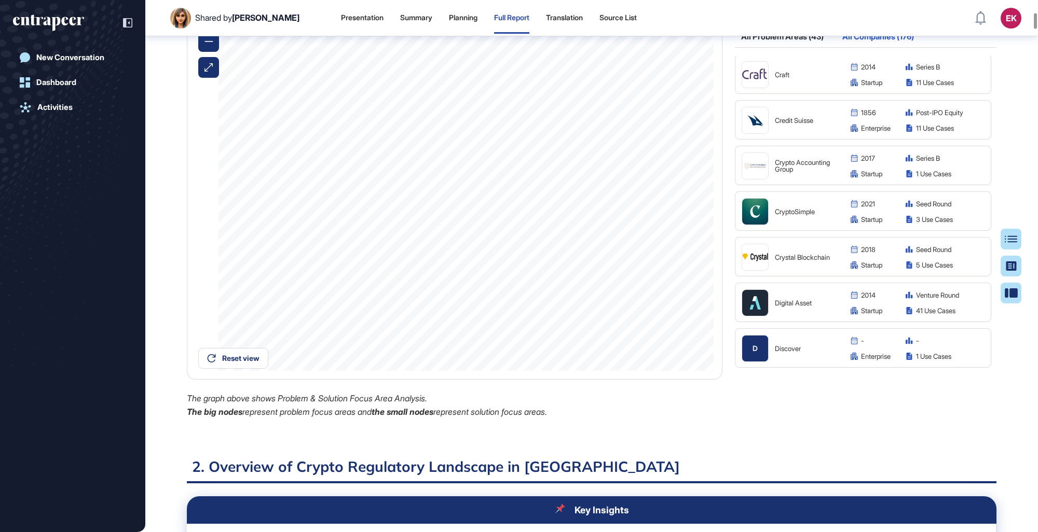
scroll to position [2320, 0]
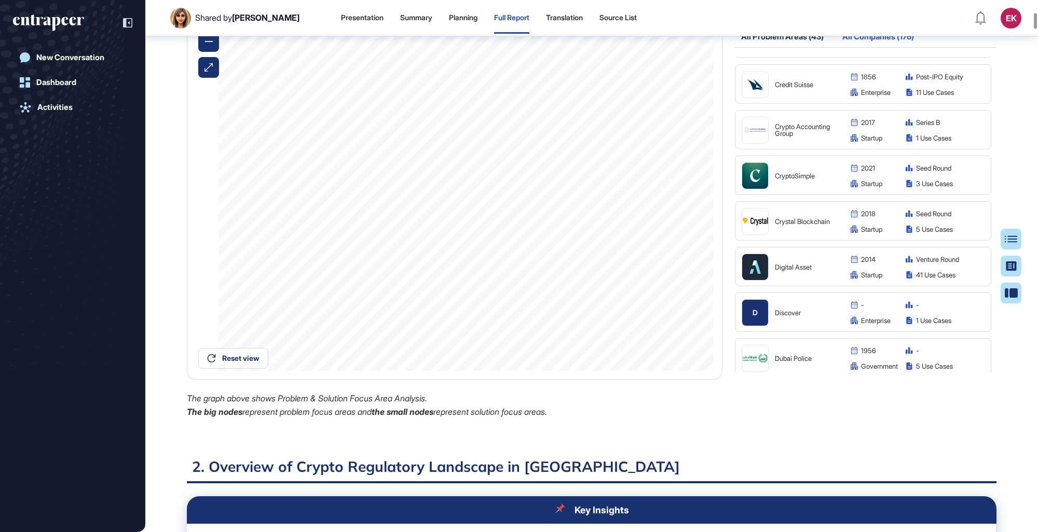
click at [639, 235] on div "Crystal Blockchain" at bounding box center [790, 221] width 99 height 27
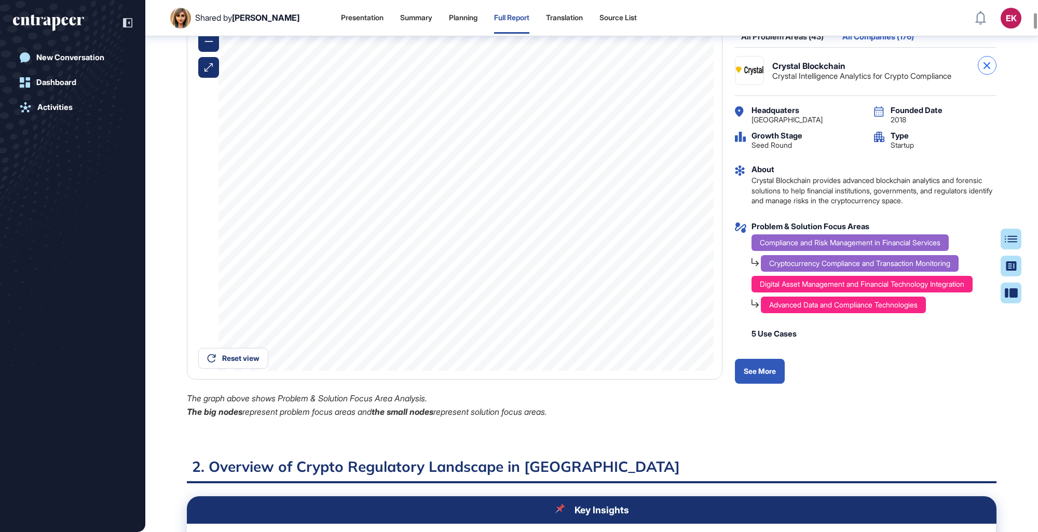
click at [639, 75] on div at bounding box center [987, 65] width 19 height 19
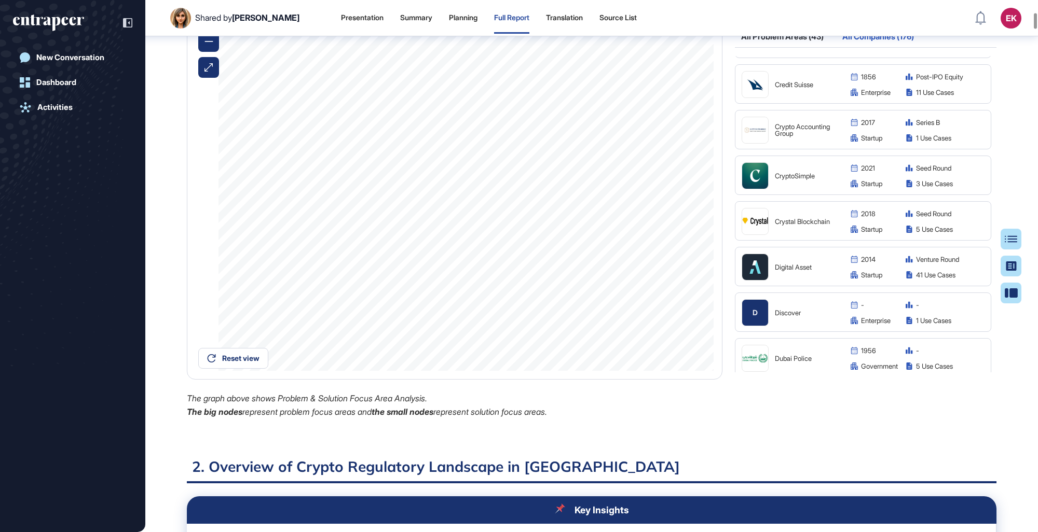
scroll to position [2408, 0]
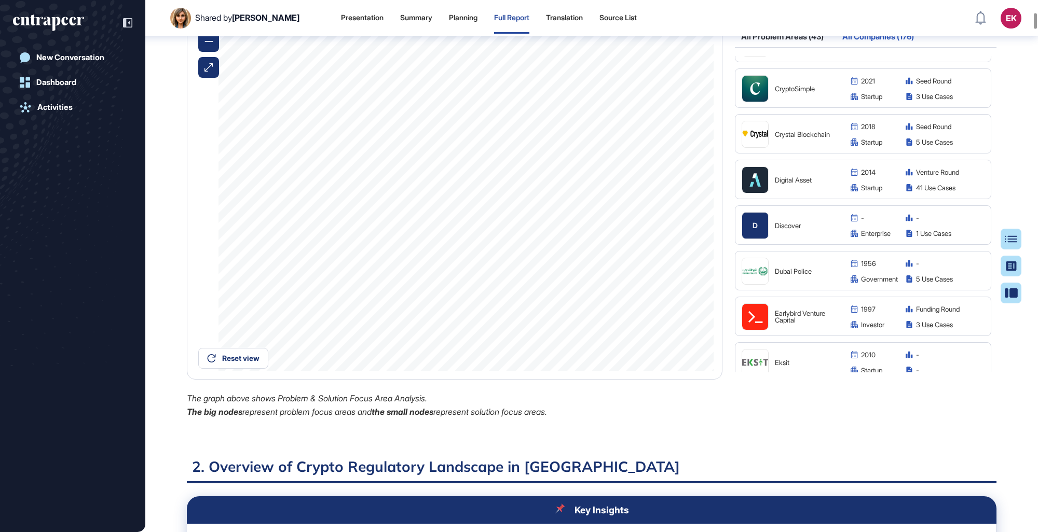
click at [639, 184] on div "Digital Asset" at bounding box center [807, 180] width 65 height 7
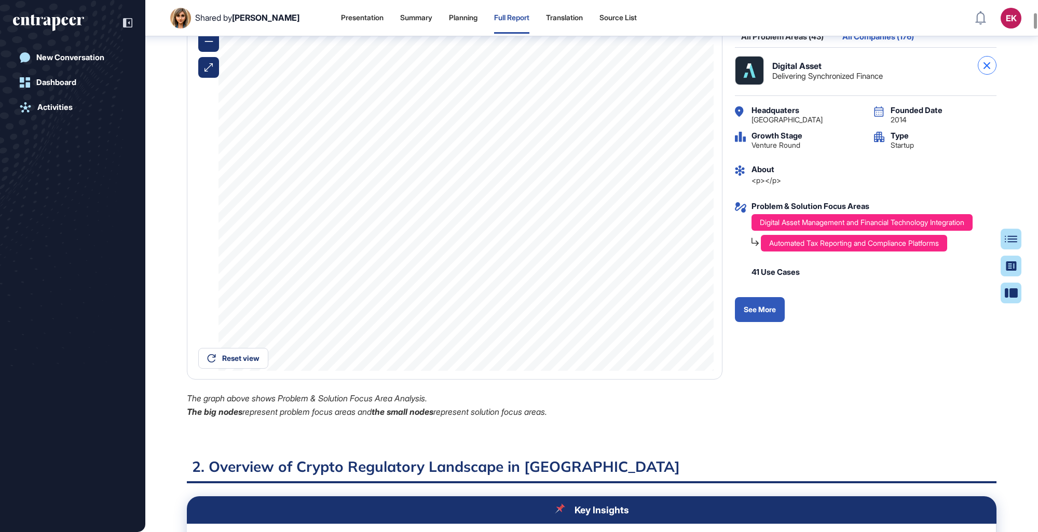
click at [639, 75] on div at bounding box center [987, 65] width 19 height 19
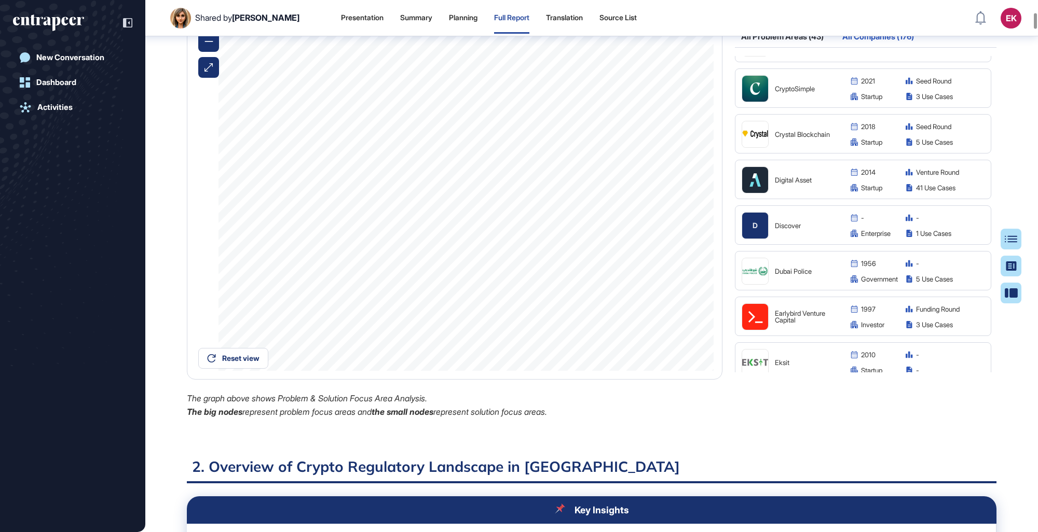
click at [639, 239] on div "D" at bounding box center [754, 225] width 27 height 27
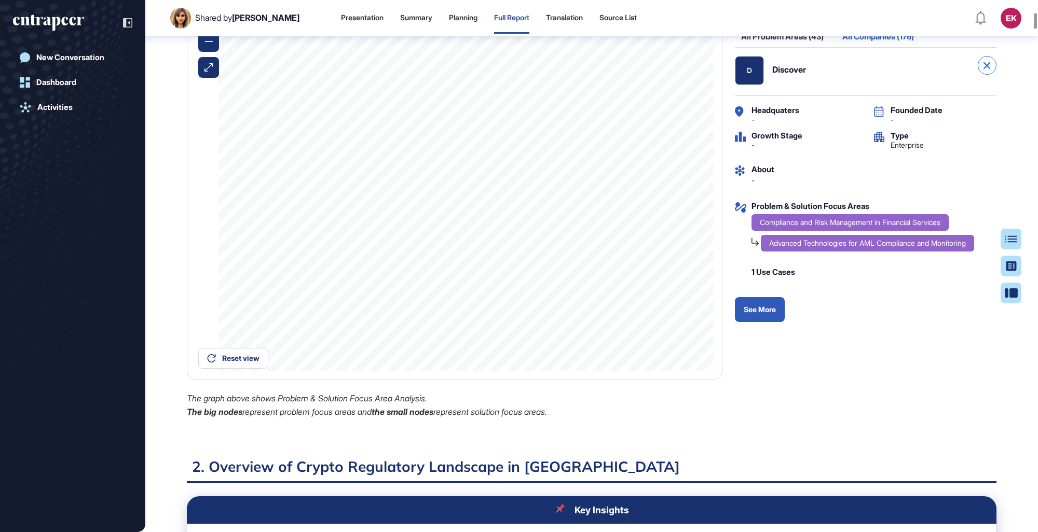
click at [639, 69] on icon at bounding box center [986, 65] width 7 height 7
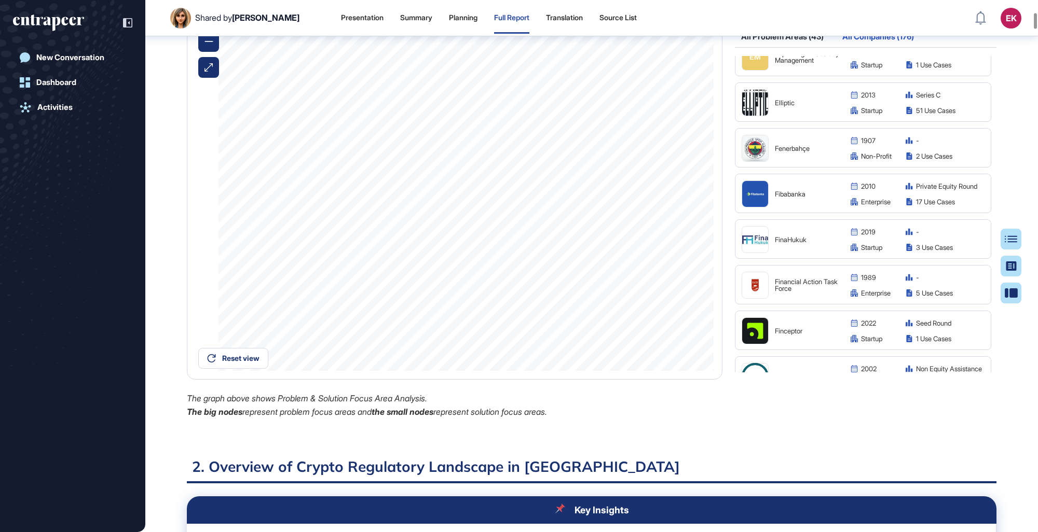
scroll to position [2758, 0]
click at [639, 214] on div "Fenerbahçe 1907 - non-profit 2 Use Cases" at bounding box center [863, 193] width 256 height 39
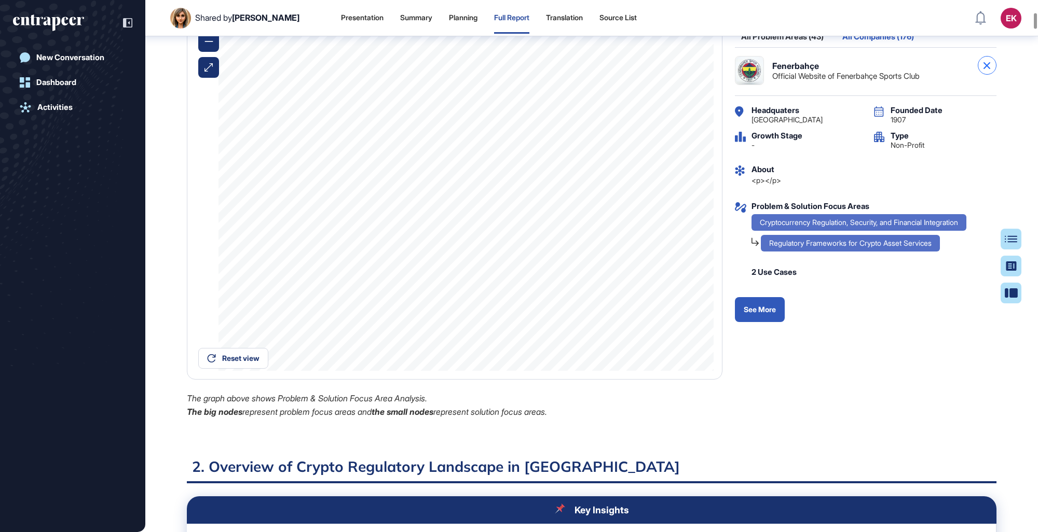
click at [639, 75] on div at bounding box center [987, 65] width 19 height 19
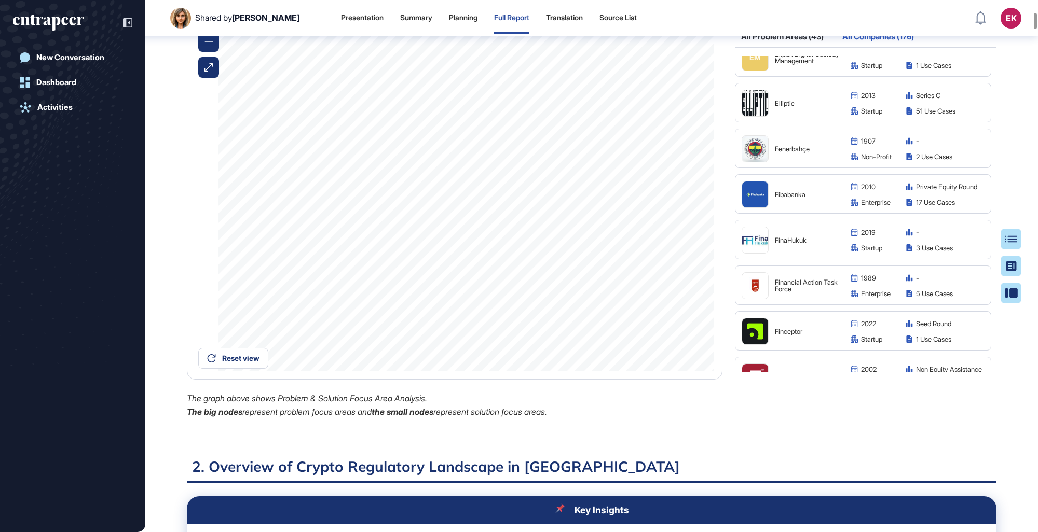
scroll to position [2849, 0]
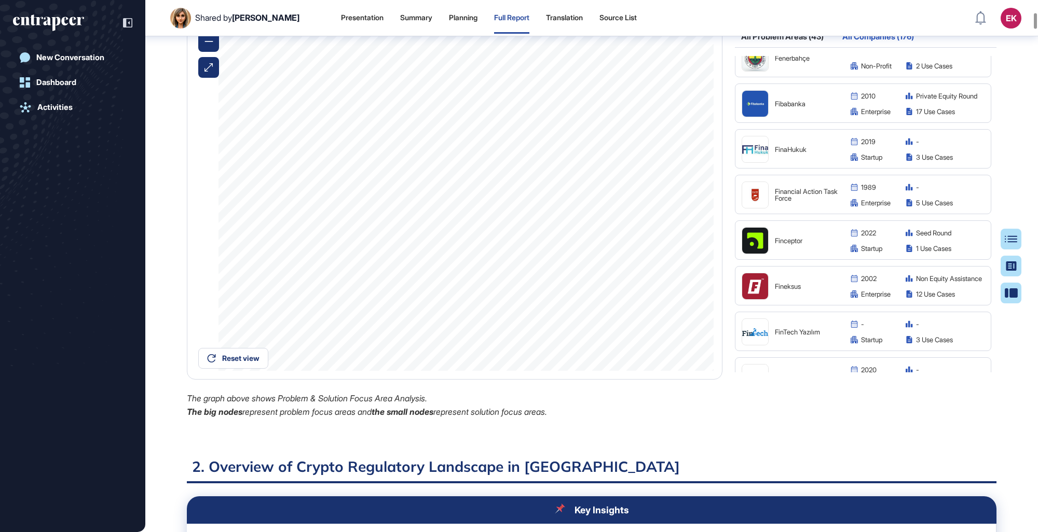
click at [639, 244] on div "Finceptor" at bounding box center [807, 241] width 65 height 7
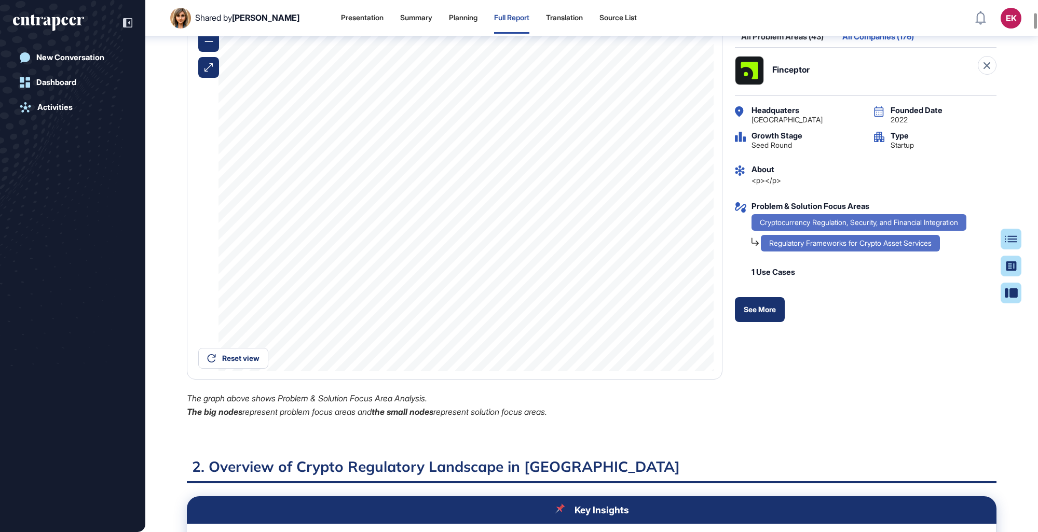
click at [639, 308] on link "See More" at bounding box center [760, 309] width 50 height 25
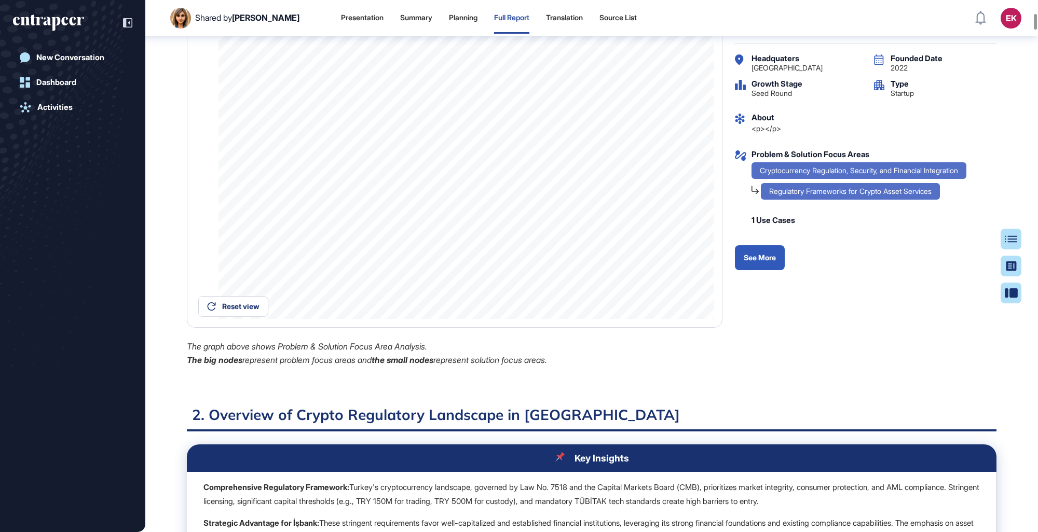
click at [639, 23] on div at bounding box center [987, 13] width 19 height 19
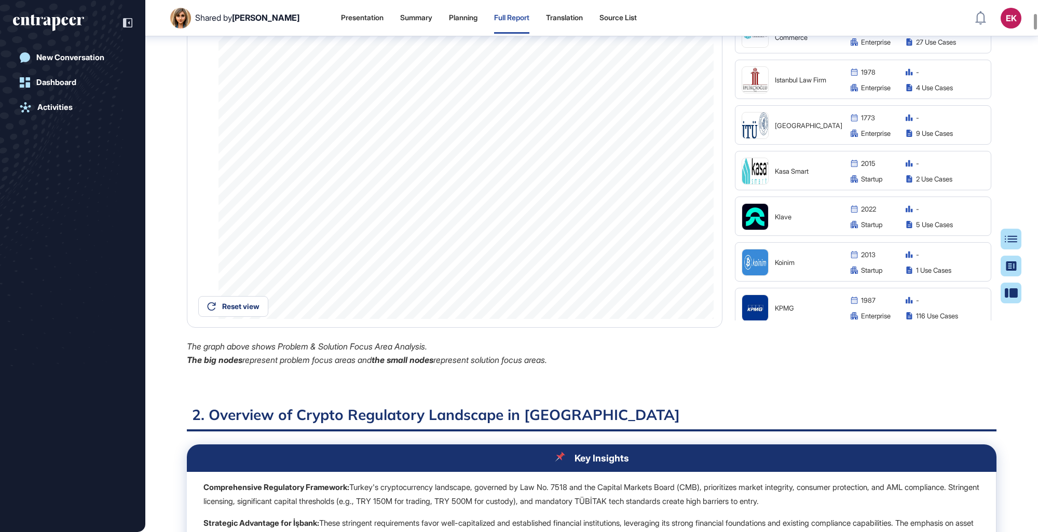
scroll to position [4192, 0]
click at [639, 229] on img at bounding box center [755, 216] width 26 height 26
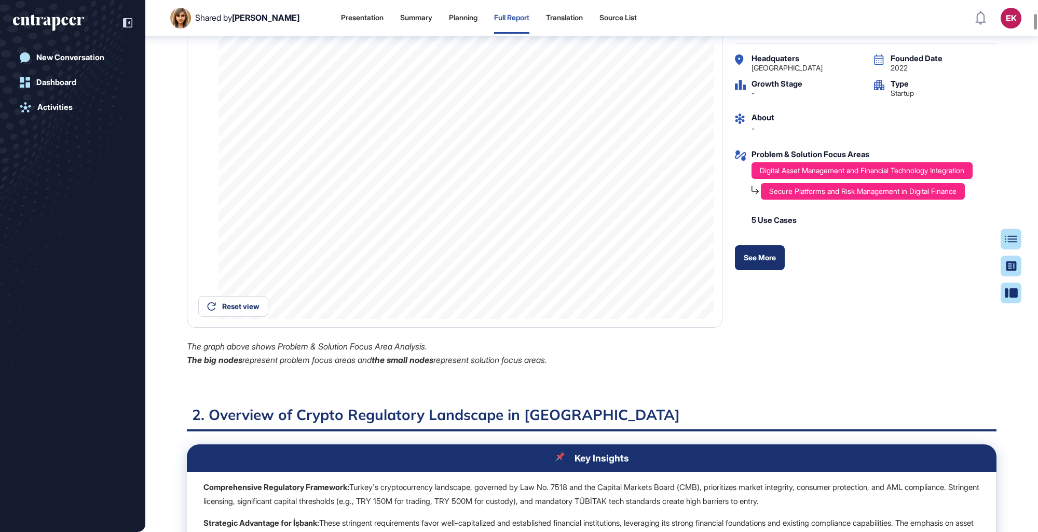
click at [639, 270] on link "See More" at bounding box center [760, 257] width 50 height 25
click at [639, 23] on div at bounding box center [987, 13] width 19 height 19
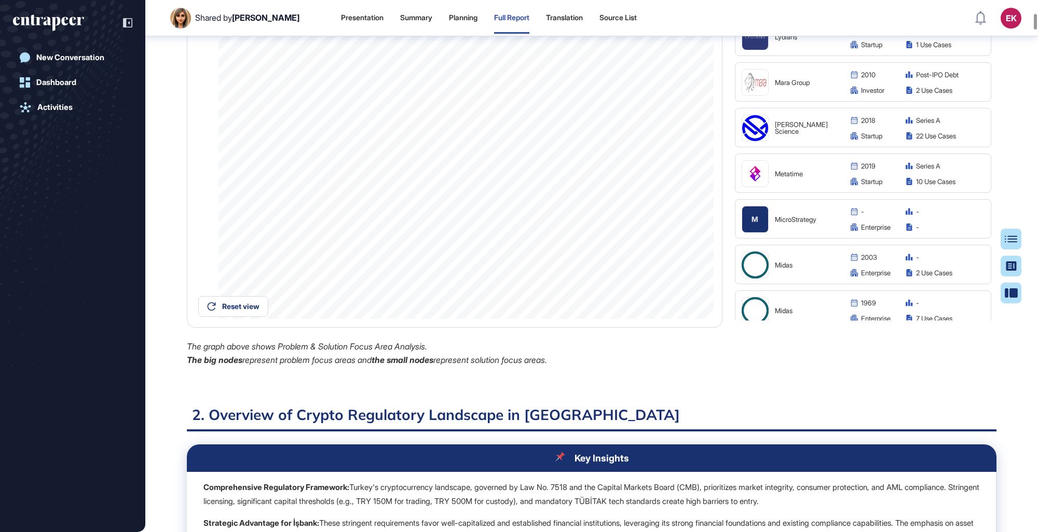
scroll to position [4874, 0]
click at [639, 187] on div "Metatime" at bounding box center [790, 173] width 99 height 27
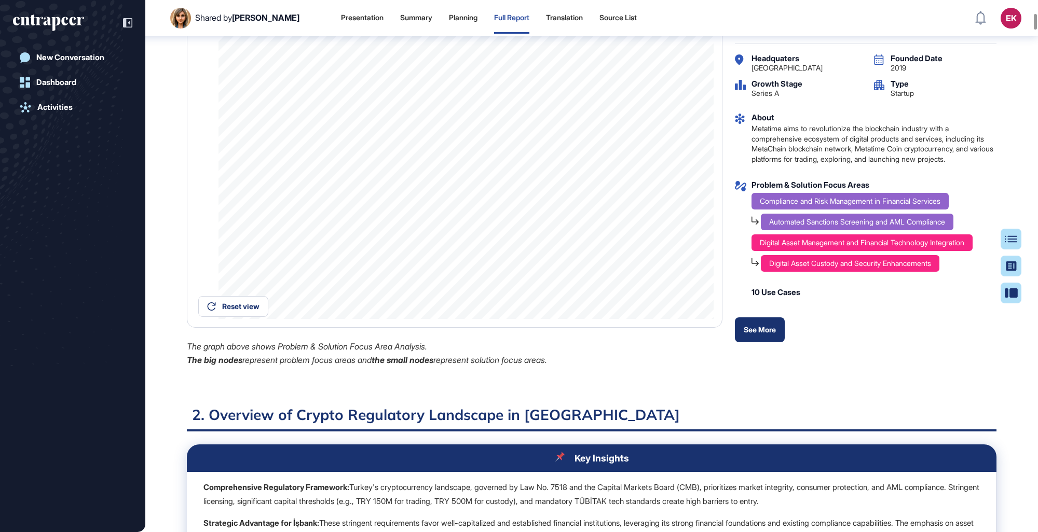
click at [639, 308] on link "See More" at bounding box center [760, 330] width 50 height 25
click at [639, 23] on div at bounding box center [987, 13] width 19 height 19
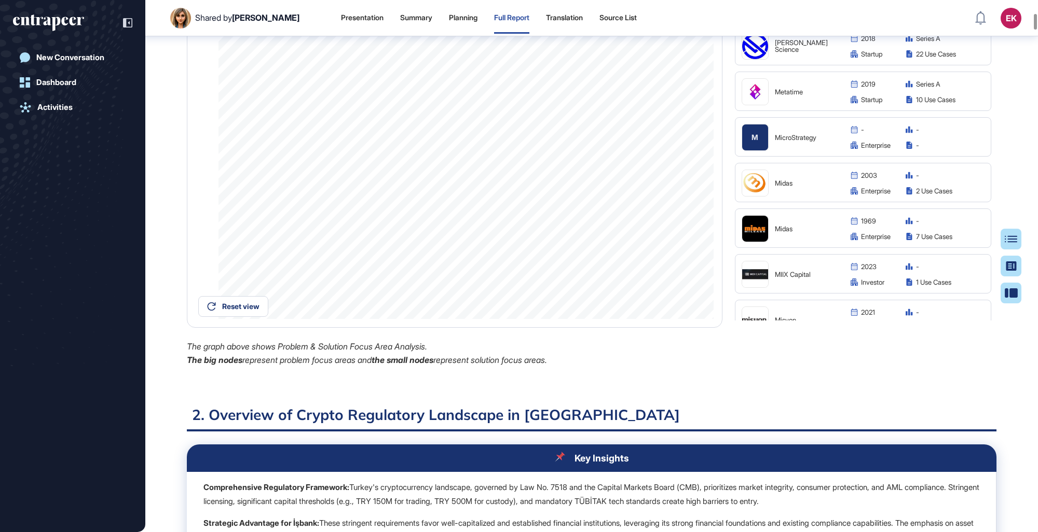
scroll to position [4955, 0]
click at [639, 197] on img at bounding box center [755, 184] width 26 height 26
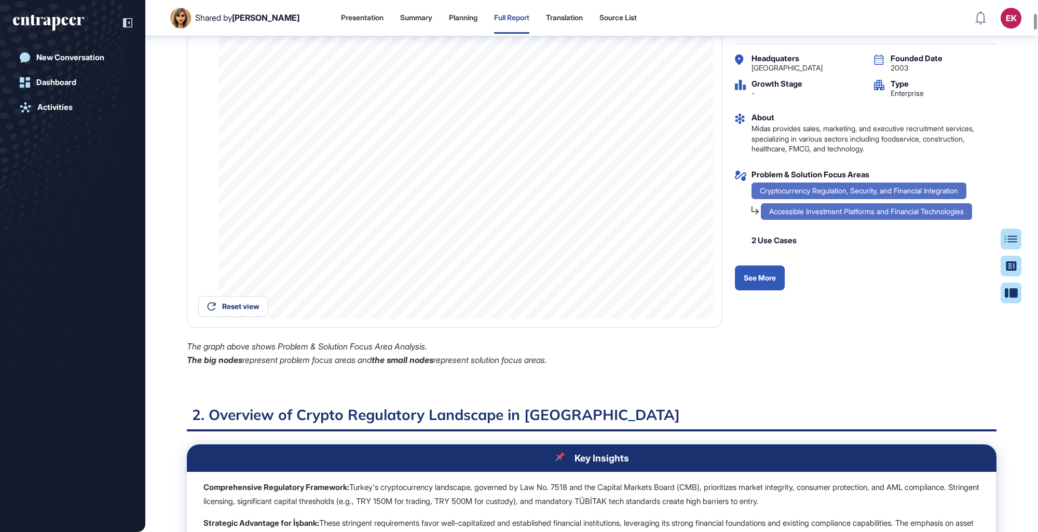
click at [639, 23] on div at bounding box center [987, 13] width 19 height 19
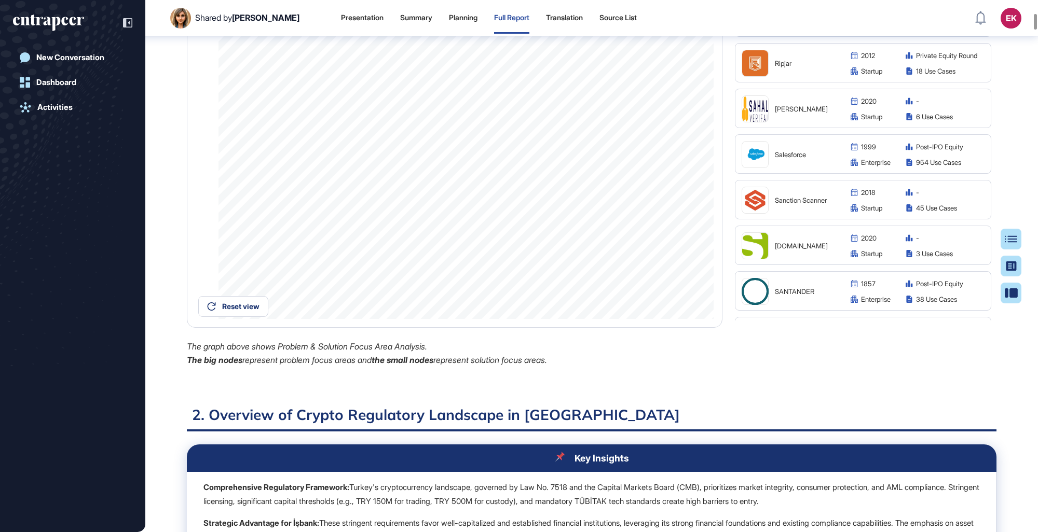
scroll to position [6126, 0]
click at [639, 122] on div "Sahal Verifai" at bounding box center [790, 108] width 99 height 27
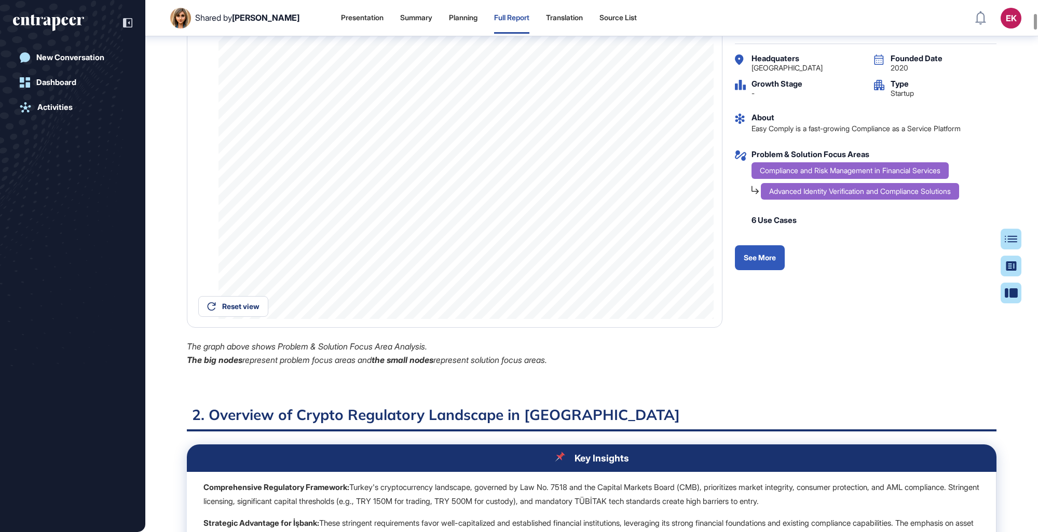
click at [639, 23] on div at bounding box center [987, 13] width 19 height 19
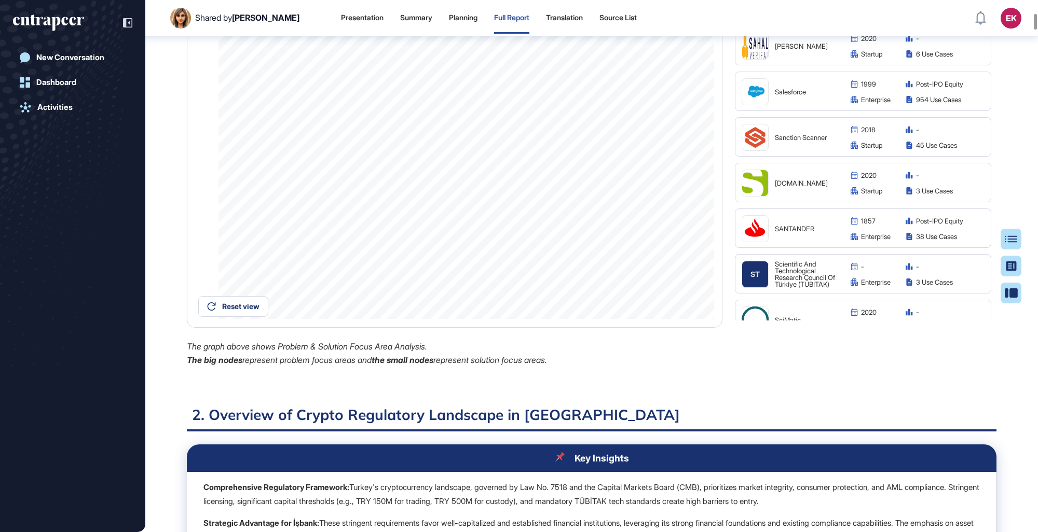
scroll to position [6188, 0]
click at [639, 151] on div "Sanction Scanner" at bounding box center [790, 137] width 99 height 27
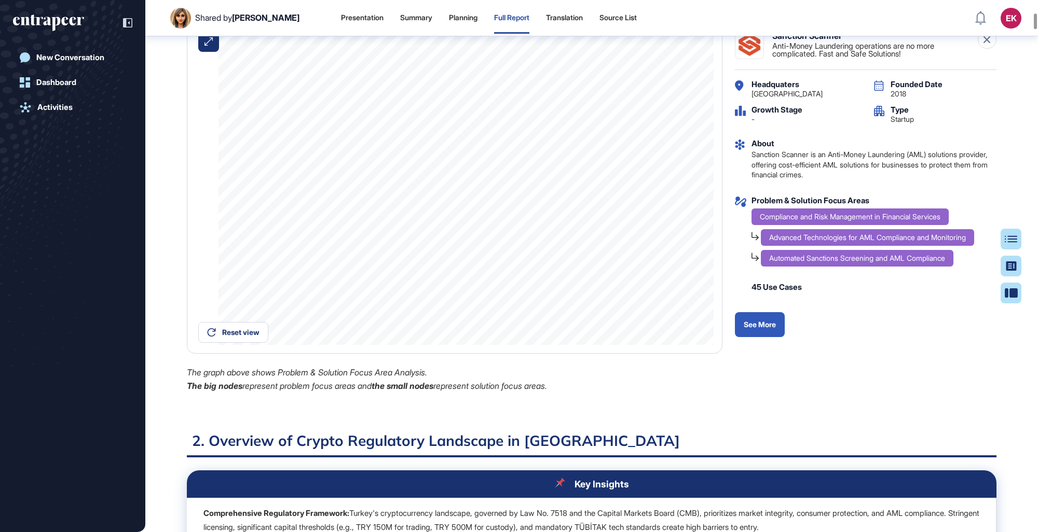
scroll to position [780, 0]
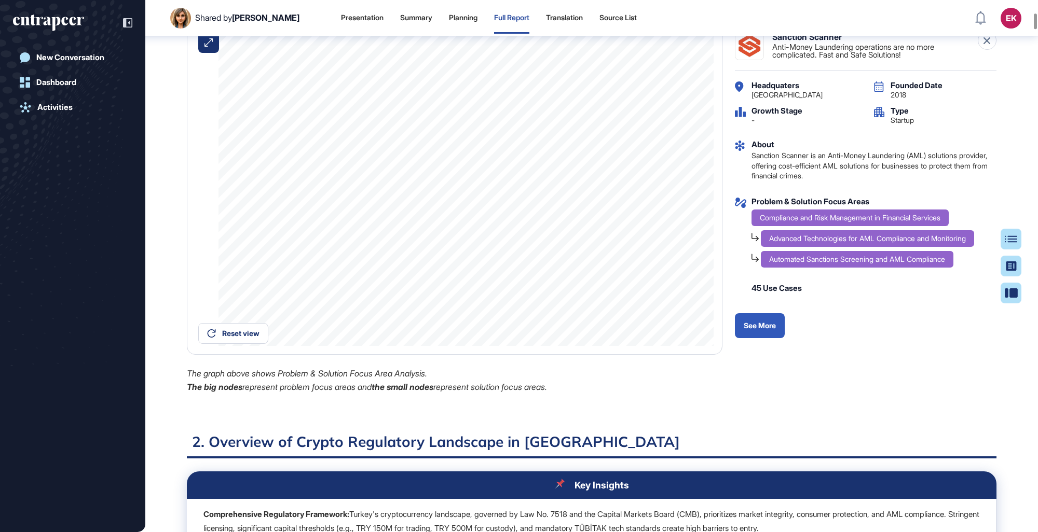
click at [639, 60] on div "Sanction Scanner Anti-Money Laundering operations are no more complicated. Fast…" at bounding box center [866, 45] width 262 height 29
click at [639, 44] on icon at bounding box center [986, 40] width 7 height 7
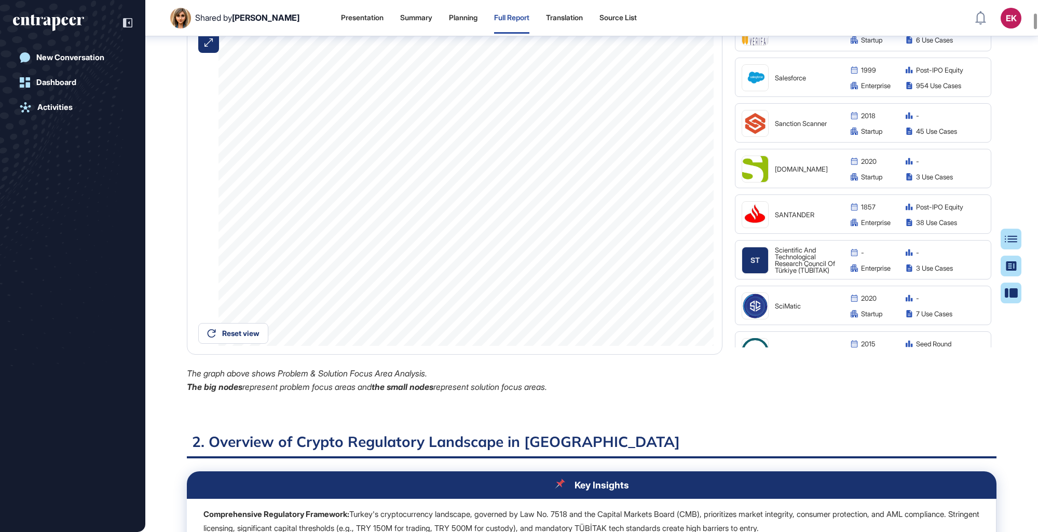
scroll to position [6230, 0]
click at [639, 182] on div "sanctions.io" at bounding box center [790, 168] width 99 height 27
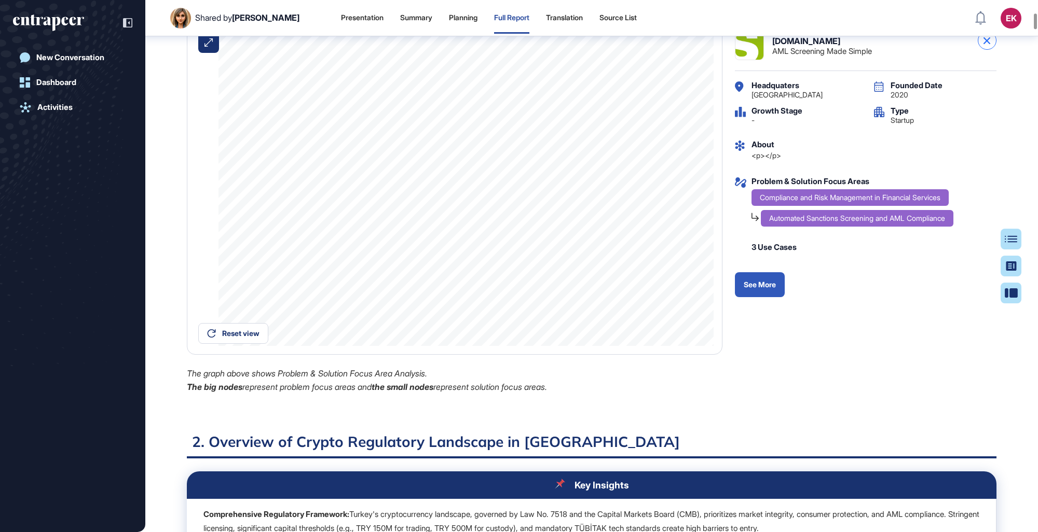
click at [639, 50] on div at bounding box center [987, 40] width 19 height 19
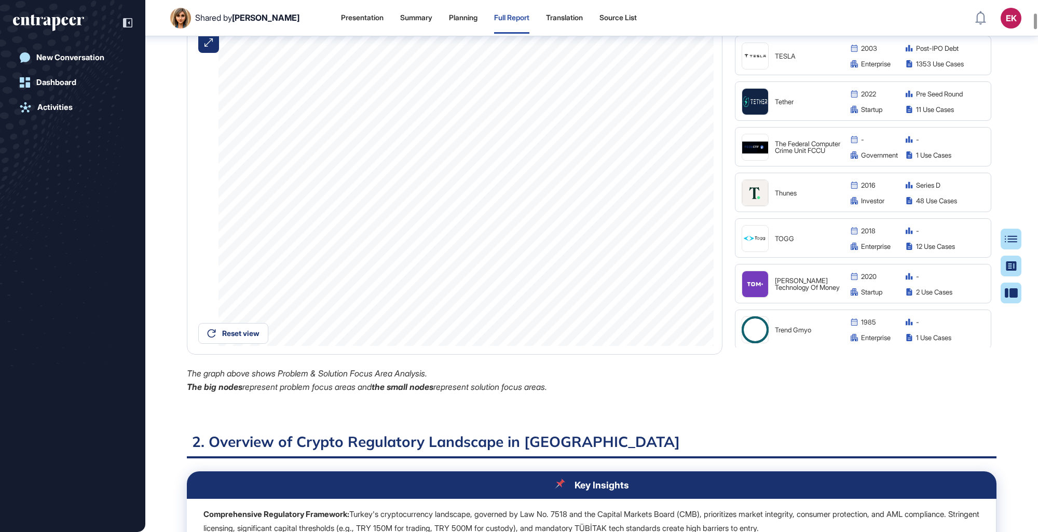
scroll to position [7076, 0]
click at [639, 103] on div "Tether" at bounding box center [807, 99] width 65 height 7
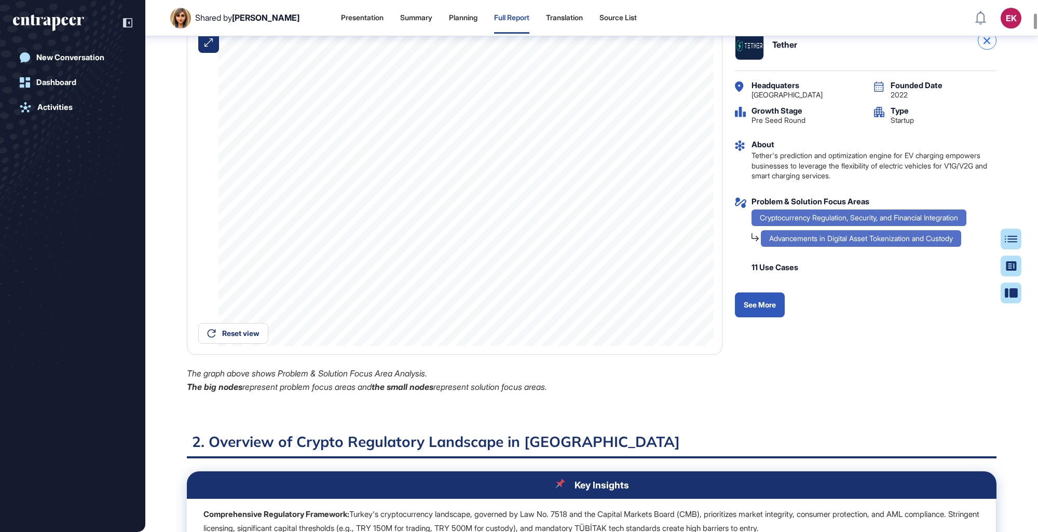
click at [639, 50] on div at bounding box center [987, 40] width 19 height 19
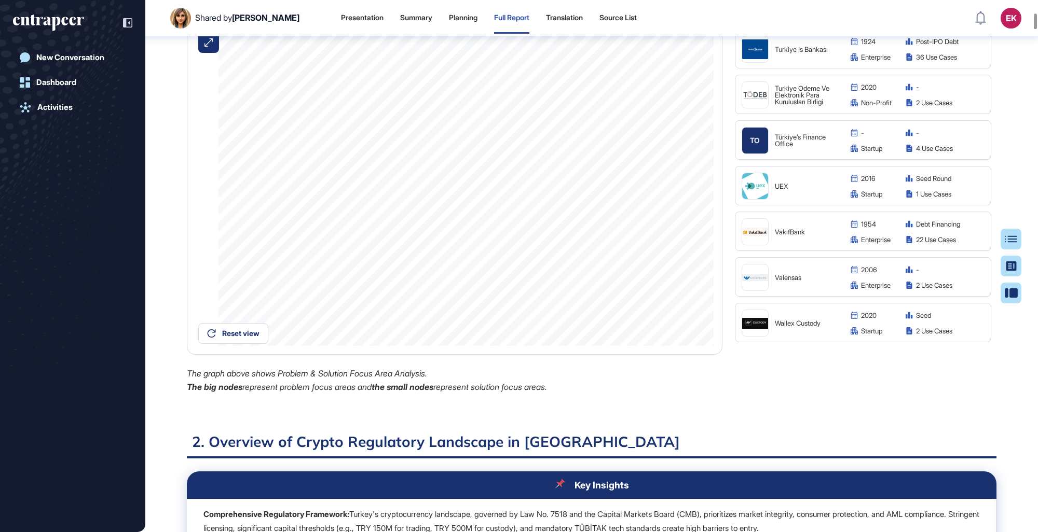
scroll to position [7543, 0]
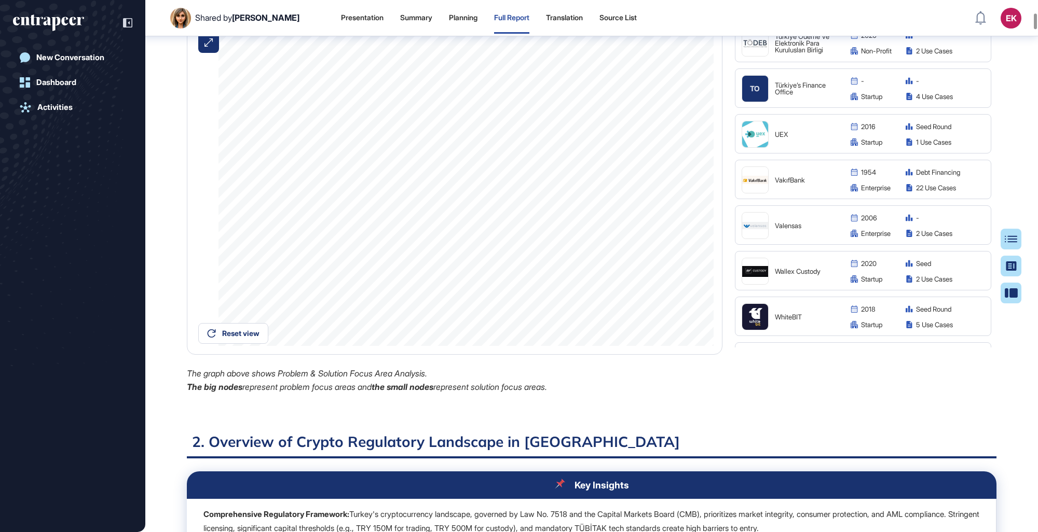
click at [639, 285] on div "Wallex Custody" at bounding box center [790, 271] width 99 height 27
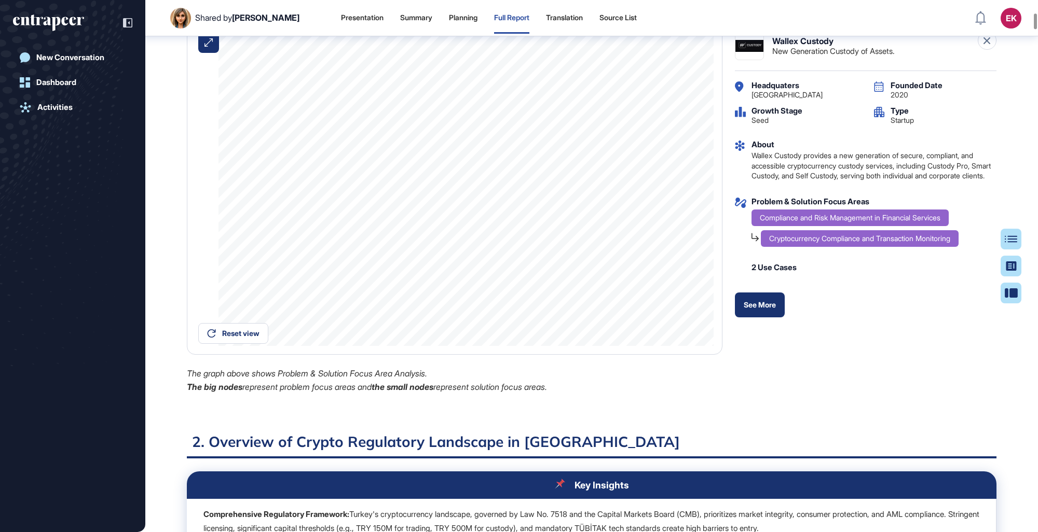
click at [639, 308] on link "See More" at bounding box center [760, 305] width 50 height 25
click at [639, 50] on div at bounding box center [987, 40] width 19 height 19
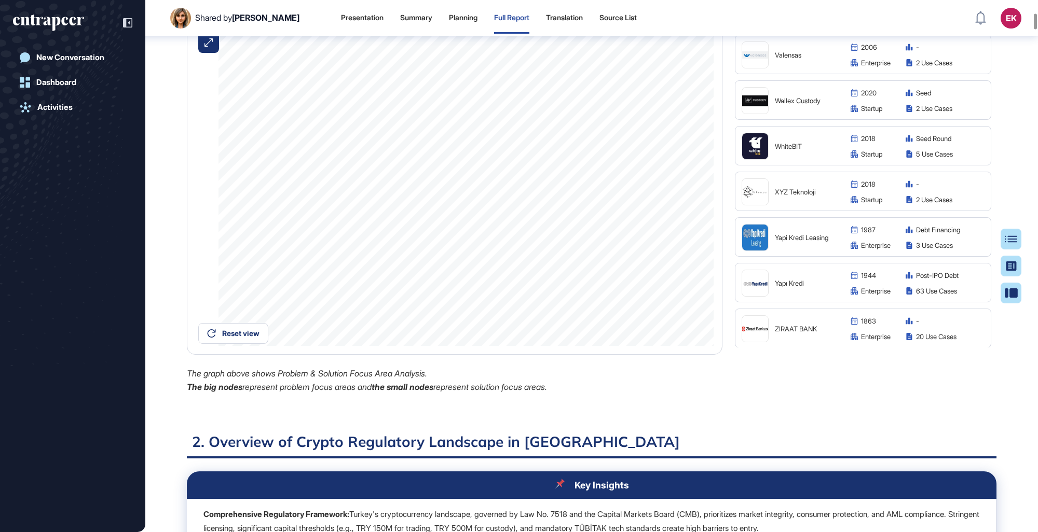
scroll to position [854, 0]
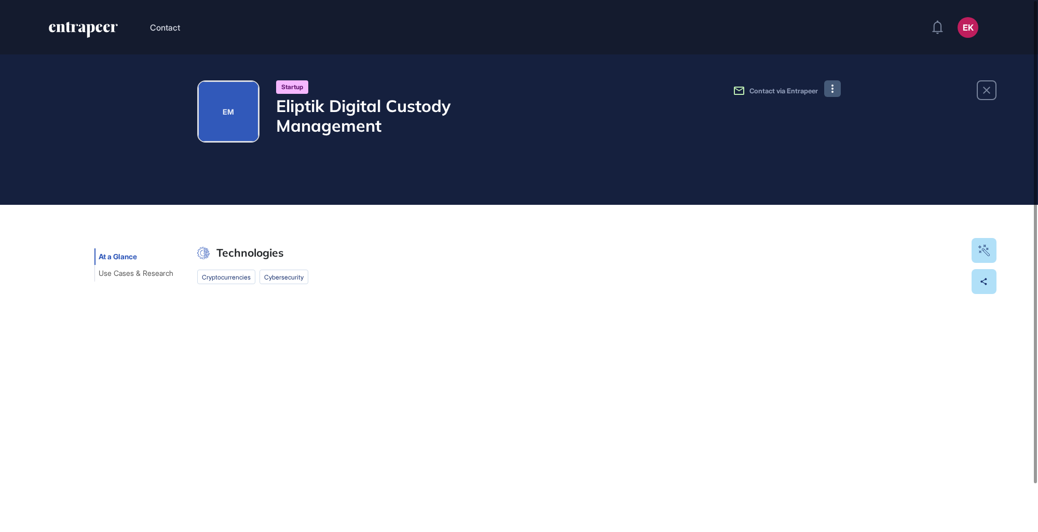
click at [834, 90] on button at bounding box center [832, 88] width 17 height 17
click at [836, 107] on icon at bounding box center [835, 110] width 10 height 10
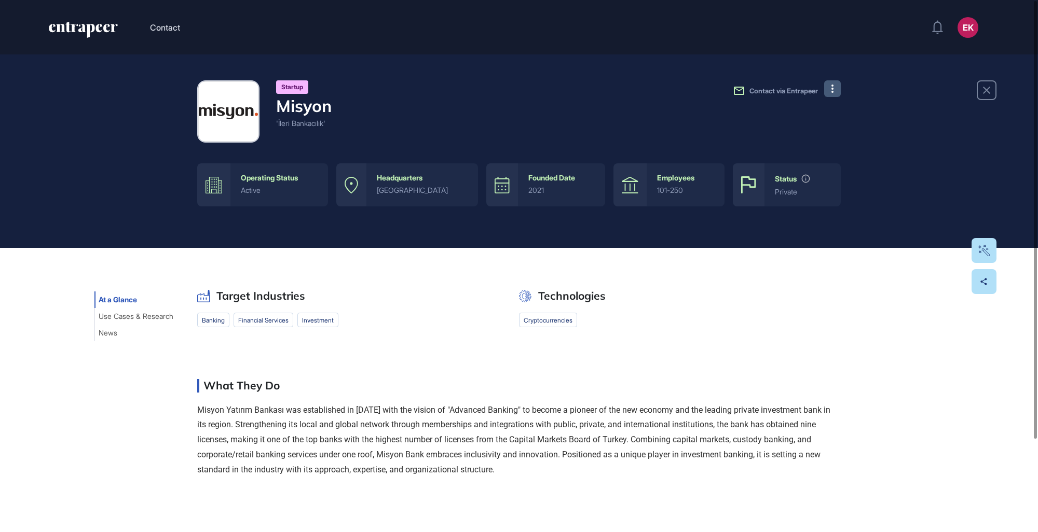
click at [836, 90] on button at bounding box center [832, 88] width 17 height 17
click at [313, 456] on p "Misyon Yatırım Bankası was established in 2023 with the vision of "Advanced Ban…" at bounding box center [518, 440] width 643 height 75
drag, startPoint x: 313, startPoint y: 456, endPoint x: 419, endPoint y: 348, distance: 150.8
click at [419, 348] on div "Target Industries banking financial services investment Technologies cryptocurr…" at bounding box center [518, 388] width 643 height 196
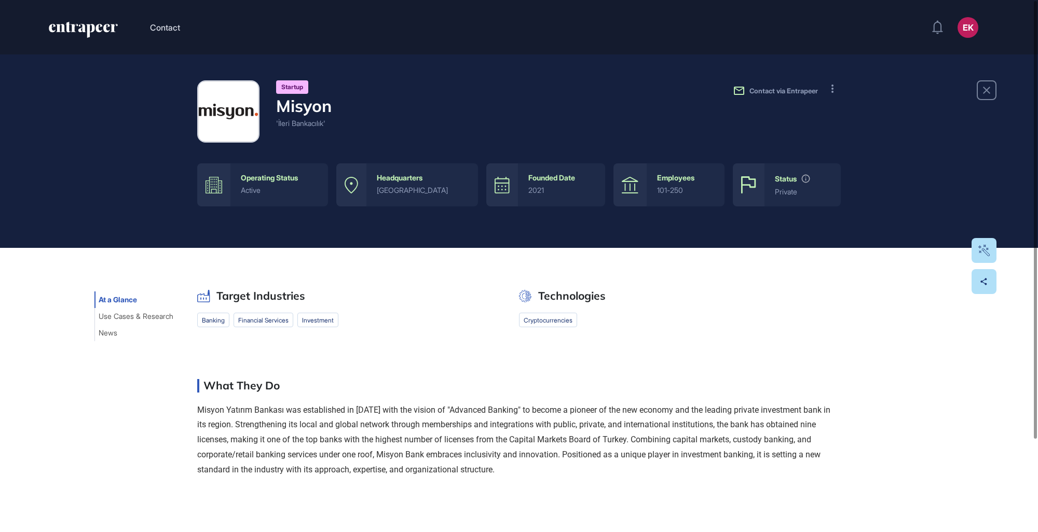
click at [293, 439] on p "Misyon Yatırım Bankası was established in 2023 with the vision of "Advanced Ban…" at bounding box center [518, 440] width 643 height 75
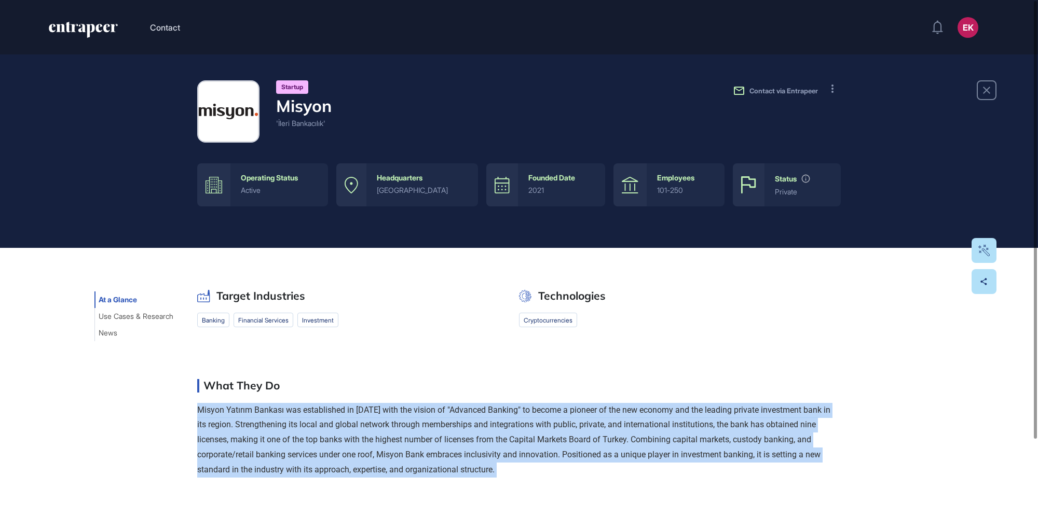
drag, startPoint x: 293, startPoint y: 439, endPoint x: 598, endPoint y: 421, distance: 305.6
click at [598, 421] on p "Misyon Yatırım Bankası was established in 2023 with the vision of "Advanced Ban…" at bounding box center [518, 440] width 643 height 75
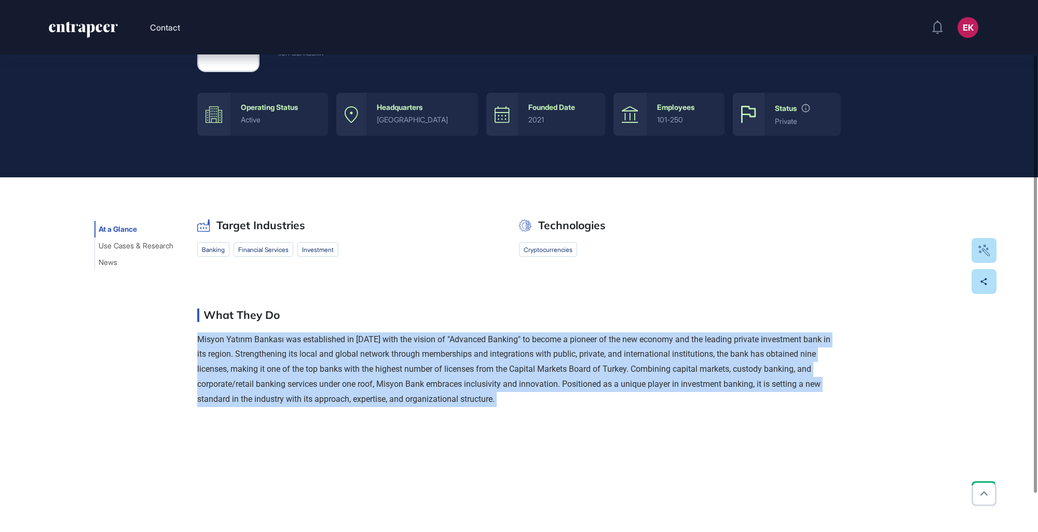
scroll to position [70, 0]
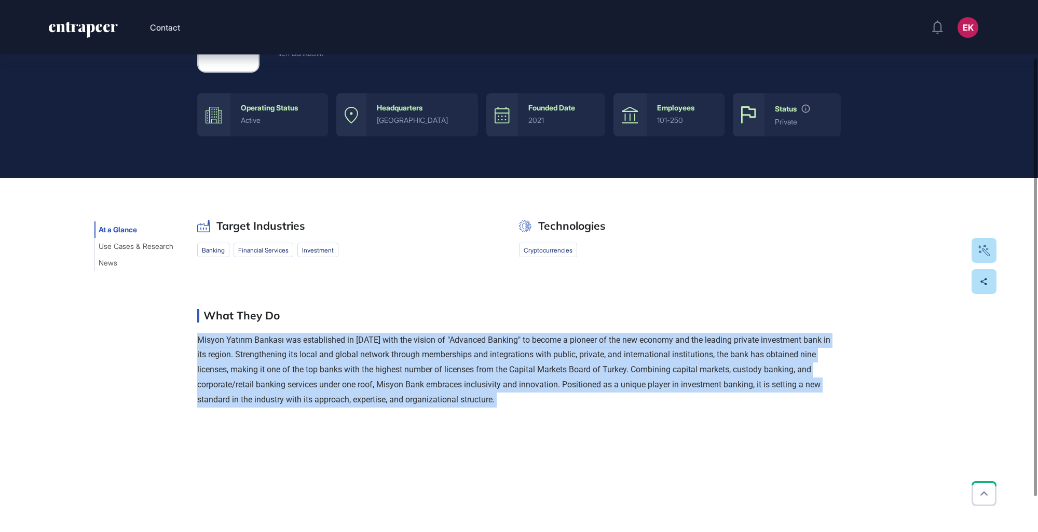
click at [308, 338] on p "Misyon Yatırım Bankası was established in 2023 with the vision of "Advanced Ban…" at bounding box center [518, 370] width 643 height 75
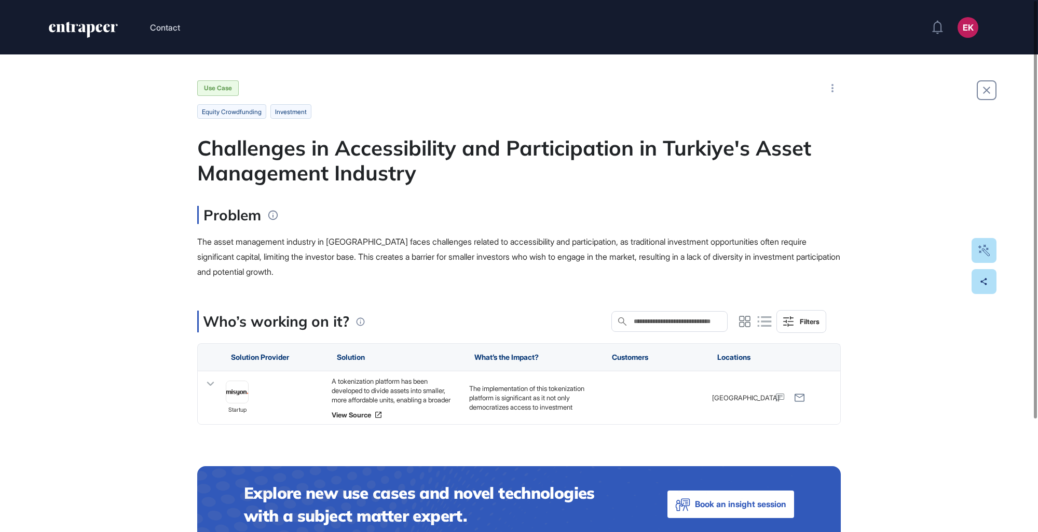
click at [421, 77] on div "Use Case Equity Crowdfunding investment Challenges in Accessibility and Partici…" at bounding box center [519, 350] width 1038 height 592
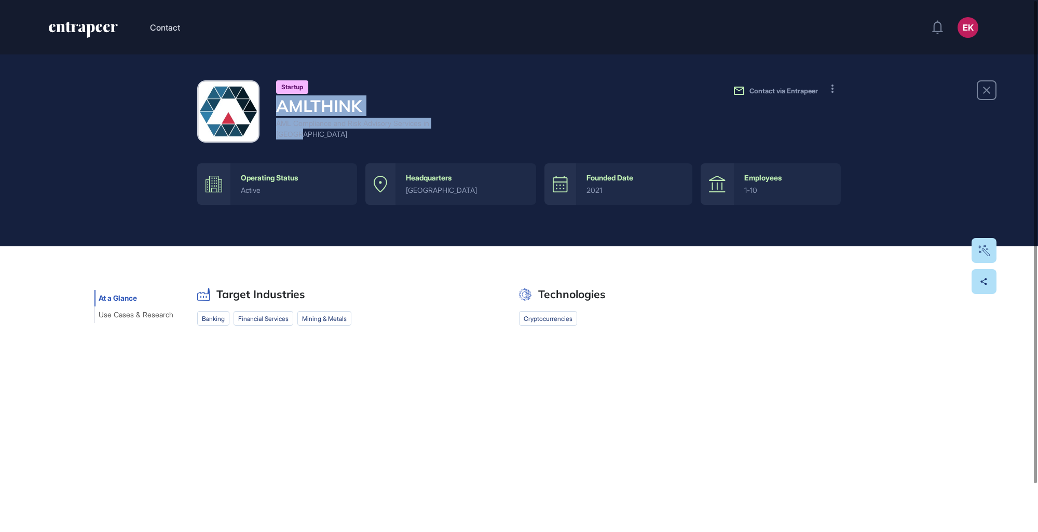
drag, startPoint x: 320, startPoint y: 136, endPoint x: 258, endPoint y: 123, distance: 63.1
click at [258, 123] on div "startup AMLTHINK AML Compliance and Risk Advisory Services in Turkey" at bounding box center [324, 111] width 255 height 62
drag, startPoint x: 258, startPoint y: 123, endPoint x: 288, endPoint y: 146, distance: 38.1
click at [288, 146] on div "startup AMLTHINK AML Compliance and Risk Advisory Services in Turkey Contact vi…" at bounding box center [518, 142] width 643 height 125
click at [828, 88] on button at bounding box center [832, 88] width 17 height 17
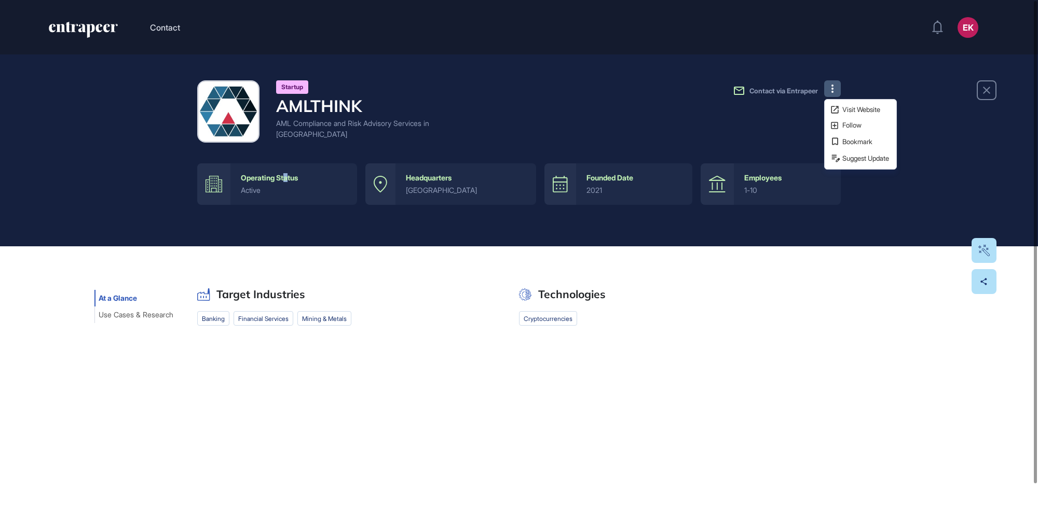
click at [846, 101] on div "Visit Website Follow Bookmark Suggest Update" at bounding box center [860, 134] width 73 height 71
click at [826, 79] on div "startup AMLTHINK AML Compliance and Risk Advisory Services in Turkey Contact vi…" at bounding box center [519, 150] width 1038 height 192
click at [832, 90] on icon at bounding box center [832, 89] width 2 height 8
click at [835, 109] on icon at bounding box center [835, 110] width 10 height 10
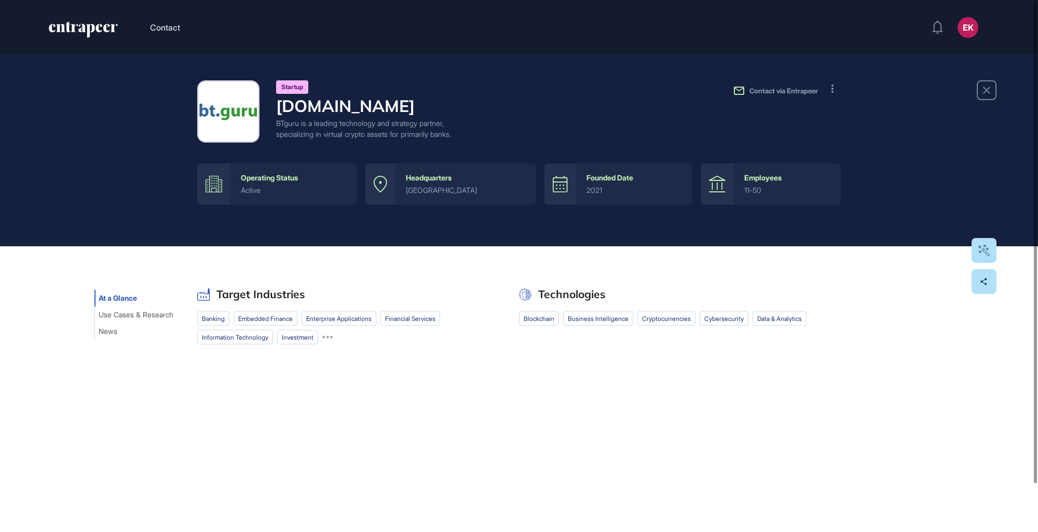
click at [328, 136] on div "BTguru is a leading technology and strategy partner, specializing in virtual cr…" at bounding box center [364, 129] width 176 height 22
click at [567, 143] on div "startup BT.GURU BTguru is a leading technology and strategy partner, specializi…" at bounding box center [518, 111] width 643 height 62
click at [832, 86] on icon at bounding box center [832, 89] width 2 height 8
click at [847, 112] on span "Visit Website" at bounding box center [866, 109] width 49 height 7
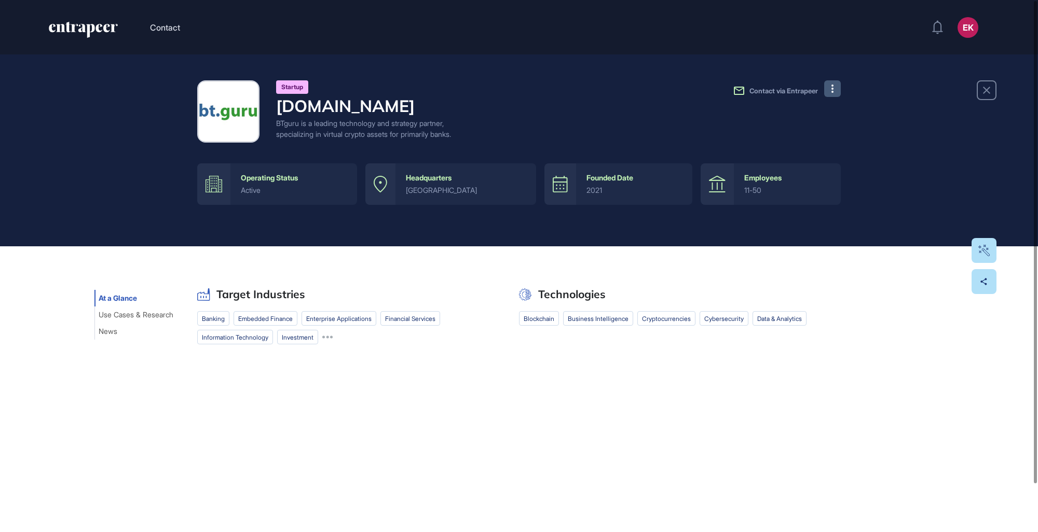
click at [843, 84] on div "startup BT.GURU BTguru is a leading technology and strategy partner, specializi…" at bounding box center [519, 150] width 1038 height 192
click at [836, 83] on button at bounding box center [832, 88] width 17 height 17
click at [839, 101] on div "Visit Website Follow Bookmark Suggest Update" at bounding box center [860, 134] width 73 height 71
click at [834, 89] on button at bounding box center [832, 88] width 17 height 17
click at [841, 104] on link "Visit Website" at bounding box center [860, 110] width 65 height 14
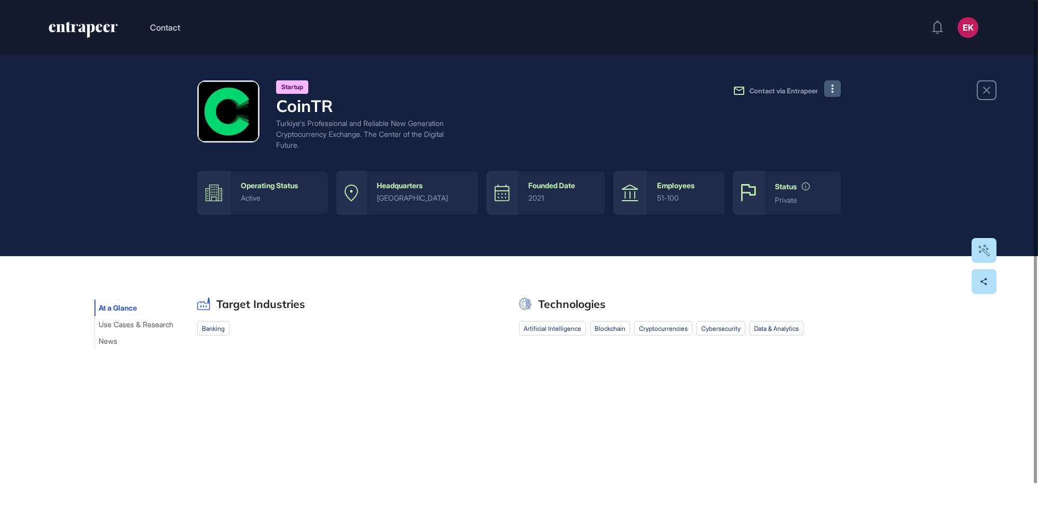
click at [837, 94] on button at bounding box center [832, 88] width 17 height 17
click at [851, 109] on span "Visit Website" at bounding box center [866, 109] width 49 height 7
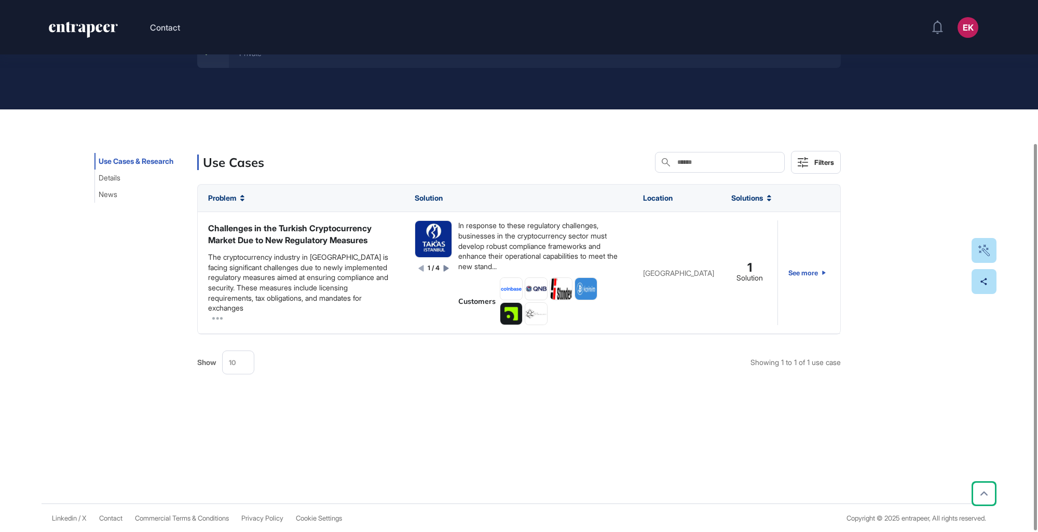
scroll to position [197, 0]
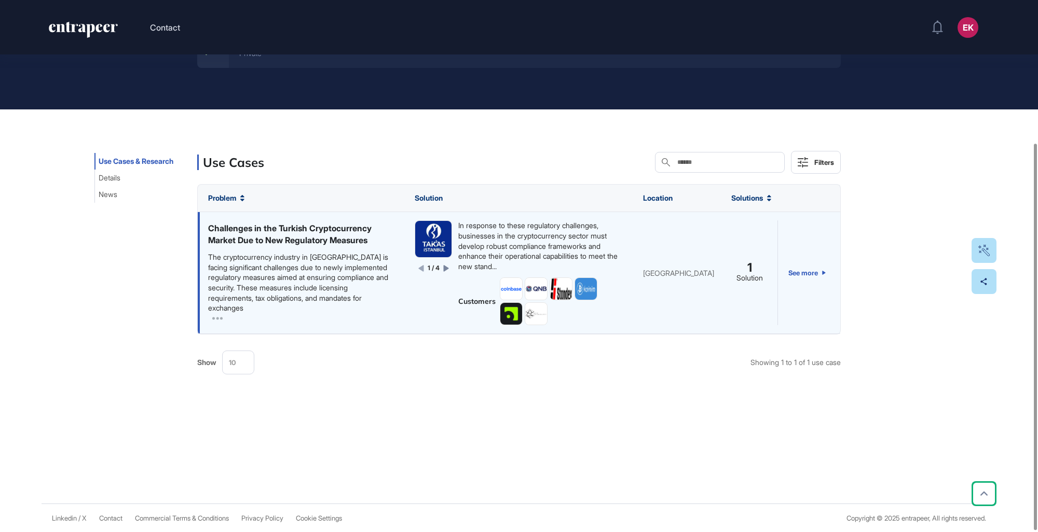
click at [445, 270] on icon at bounding box center [445, 269] width 5 height 6
click at [445, 270] on icon at bounding box center [446, 269] width 5 height 6
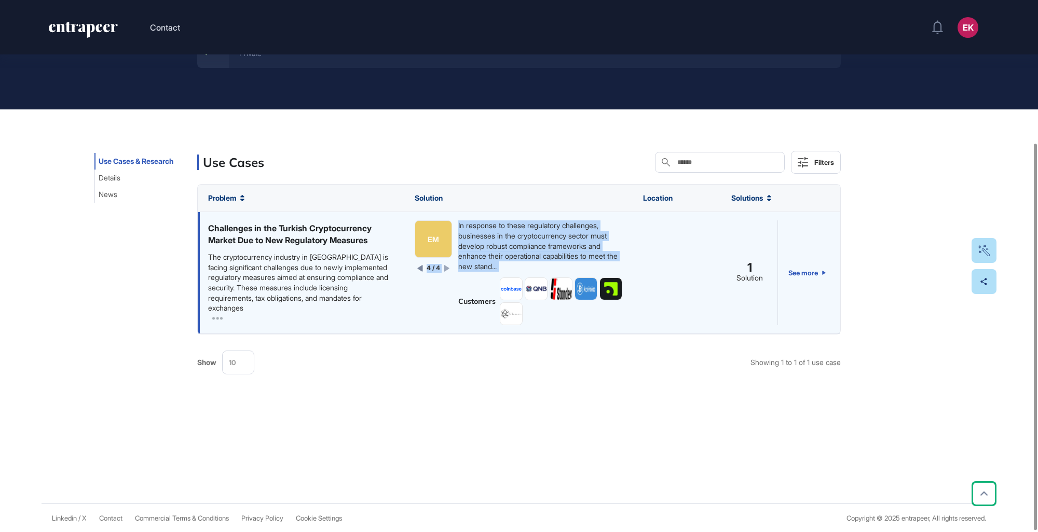
drag, startPoint x: 445, startPoint y: 270, endPoint x: 420, endPoint y: 265, distance: 25.4
click at [420, 265] on div "4 / 4" at bounding box center [433, 268] width 32 height 9
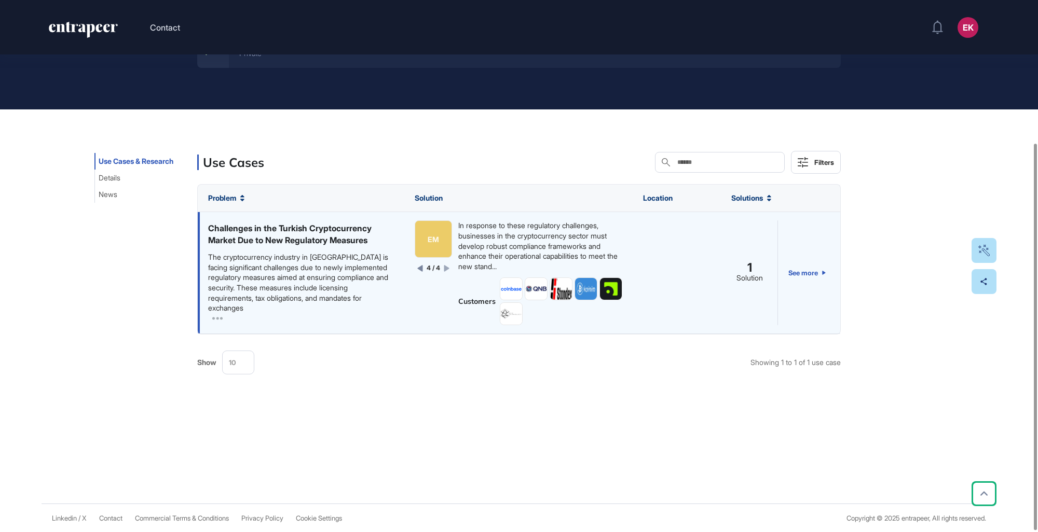
click at [420, 265] on div "4 / 4" at bounding box center [433, 268] width 32 height 9
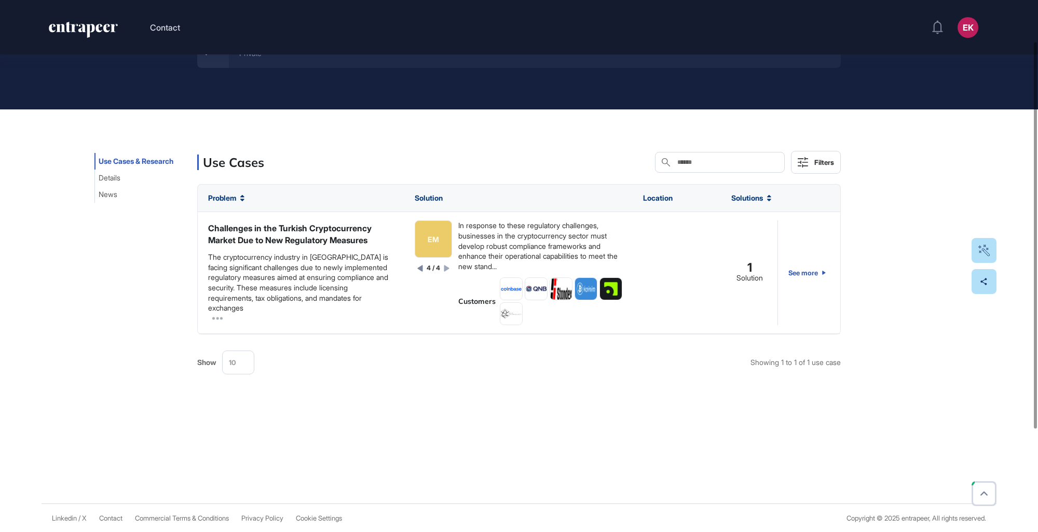
scroll to position [0, 0]
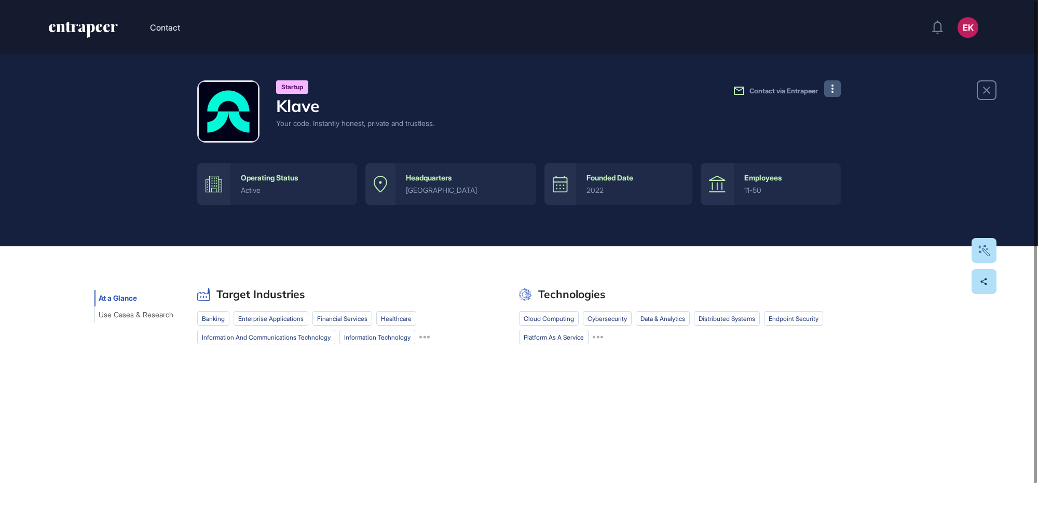
click at [836, 94] on button at bounding box center [832, 88] width 17 height 17
click at [827, 108] on div "Visit Website Follow Bookmark Suggest Update" at bounding box center [860, 134] width 73 height 71
click at [828, 87] on button at bounding box center [832, 88] width 17 height 17
click at [850, 112] on span "Visit Website" at bounding box center [866, 109] width 49 height 7
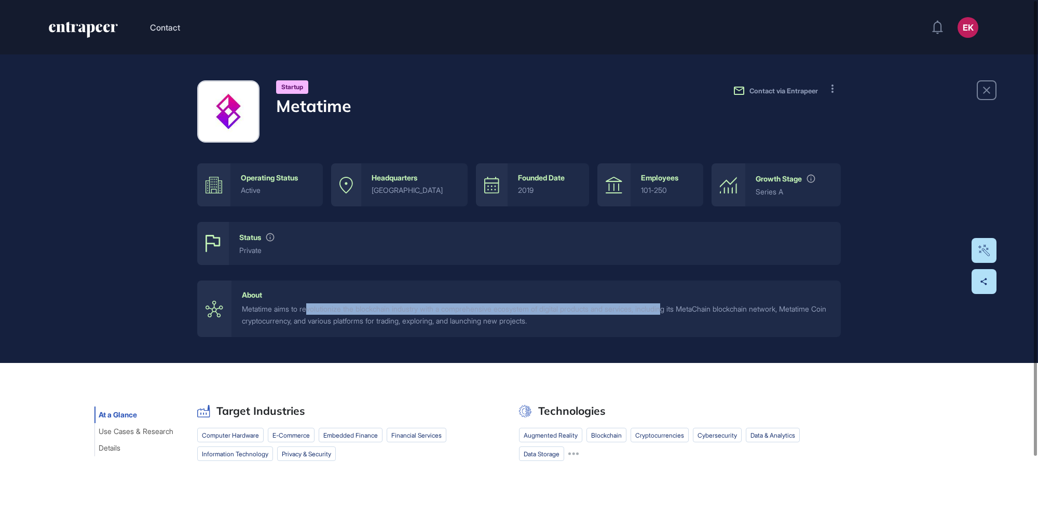
drag, startPoint x: 309, startPoint y: 306, endPoint x: 684, endPoint y: 314, distance: 375.8
click at [684, 314] on div "Metatime aims to revolutionize the blockchain industry with a comprehensive eco…" at bounding box center [536, 315] width 588 height 23
drag, startPoint x: 684, startPoint y: 314, endPoint x: 671, endPoint y: 314, distance: 13.5
click at [671, 315] on div "Metatime aims to revolutionize the blockchain industry with a comprehensive eco…" at bounding box center [536, 315] width 588 height 23
click at [829, 94] on button at bounding box center [832, 88] width 17 height 17
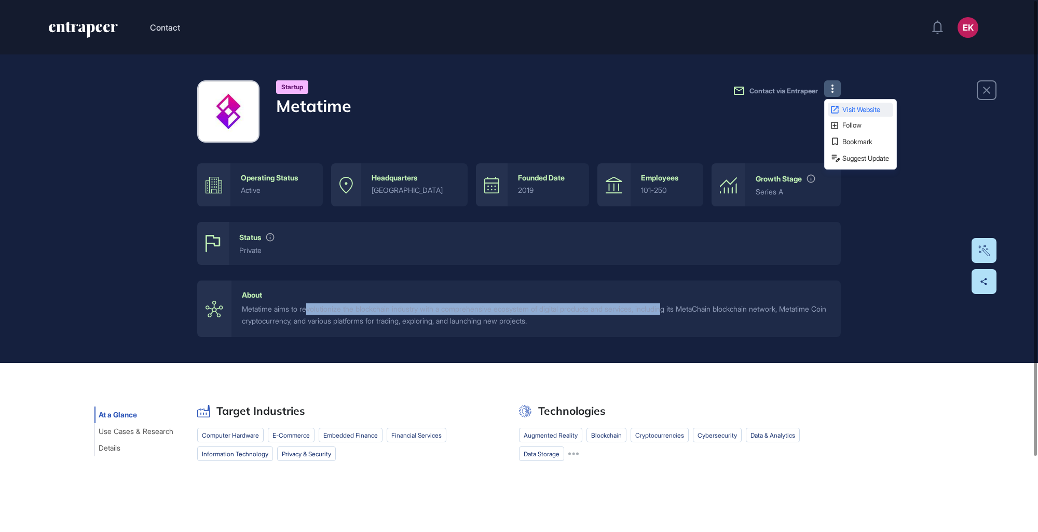
click at [837, 111] on icon at bounding box center [834, 109] width 7 height 7
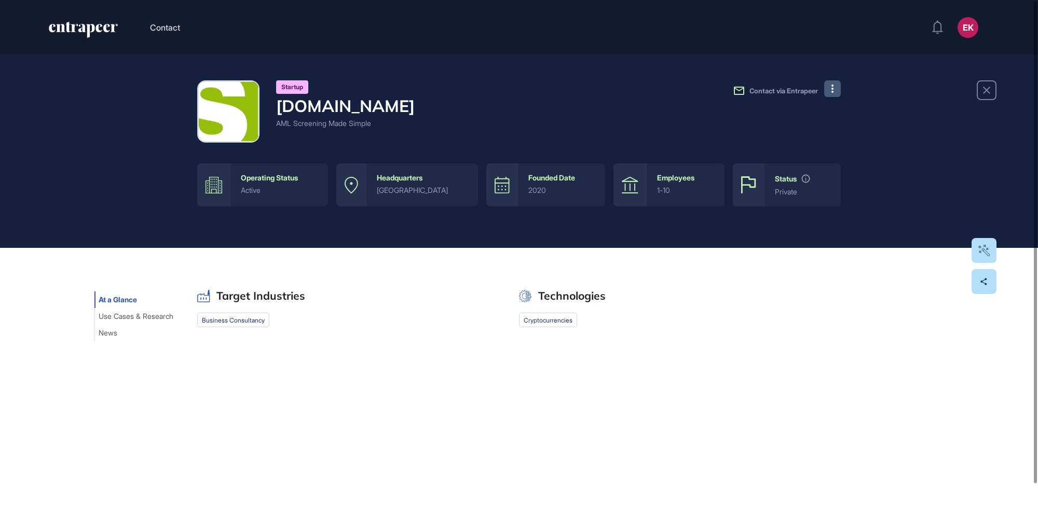
click at [828, 87] on button at bounding box center [832, 88] width 17 height 17
click at [851, 109] on span "Visit Website" at bounding box center [866, 109] width 49 height 7
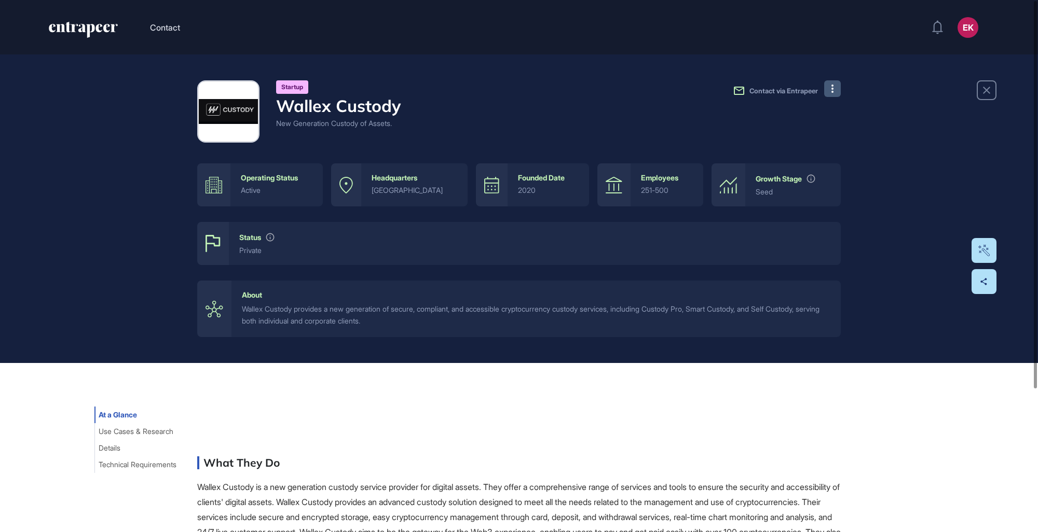
click at [832, 92] on icon at bounding box center [832, 89] width 2 height 8
click at [850, 106] on span "Visit Website" at bounding box center [866, 109] width 49 height 7
